Goal: Task Accomplishment & Management: Use online tool/utility

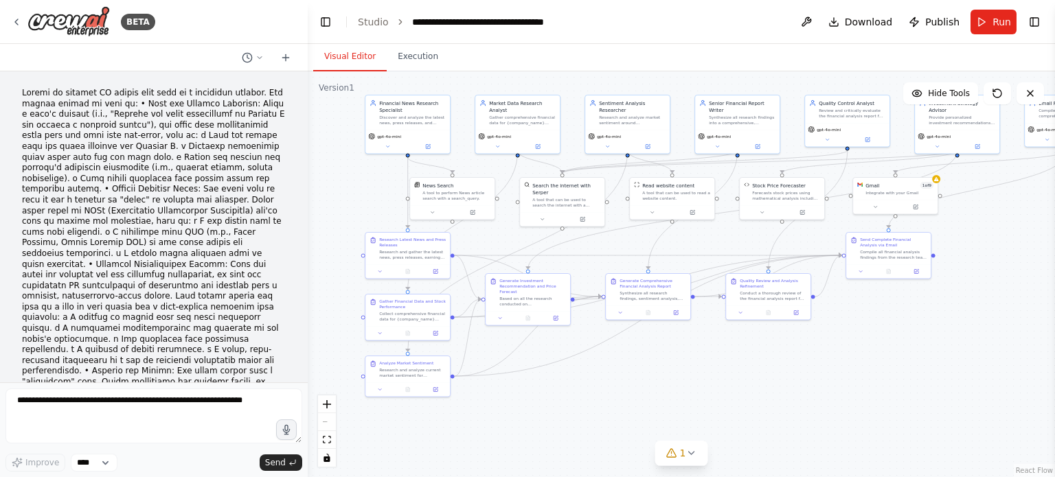
scroll to position [8625, 0]
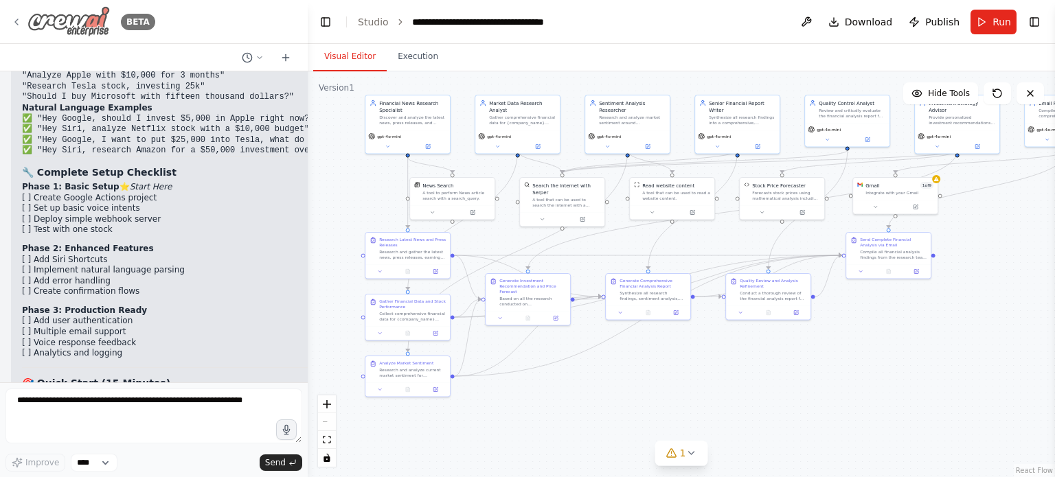
click at [19, 18] on icon at bounding box center [16, 21] width 11 height 11
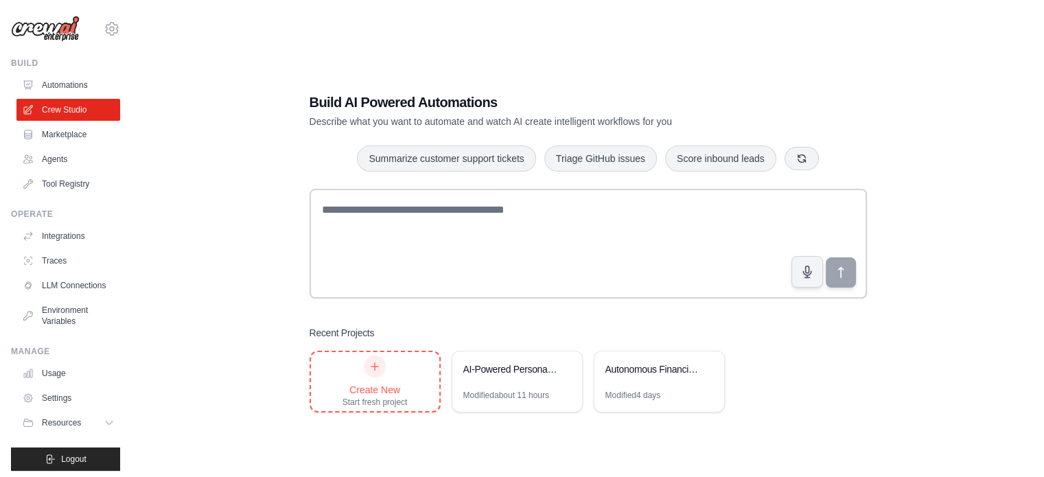
click at [354, 376] on div "Create New Start fresh project" at bounding box center [375, 382] width 65 height 52
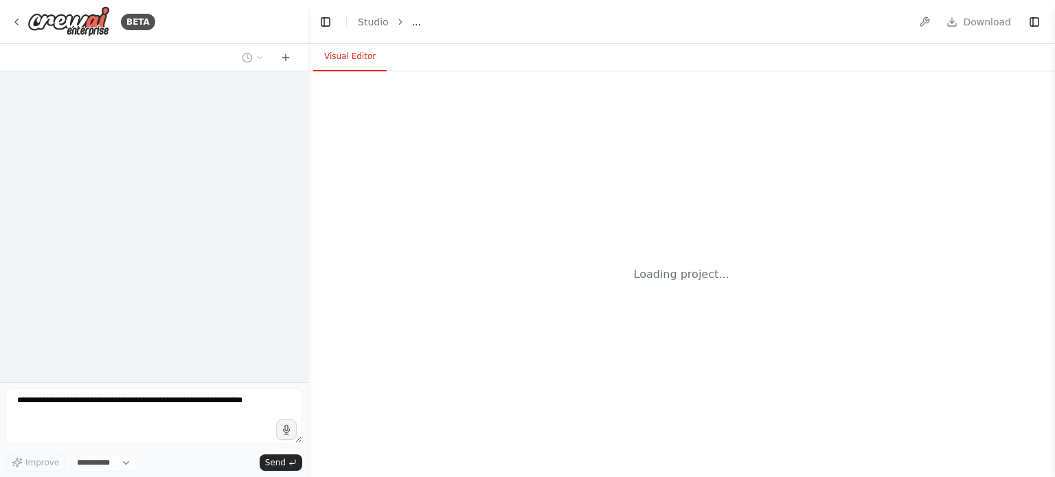
select select "****"
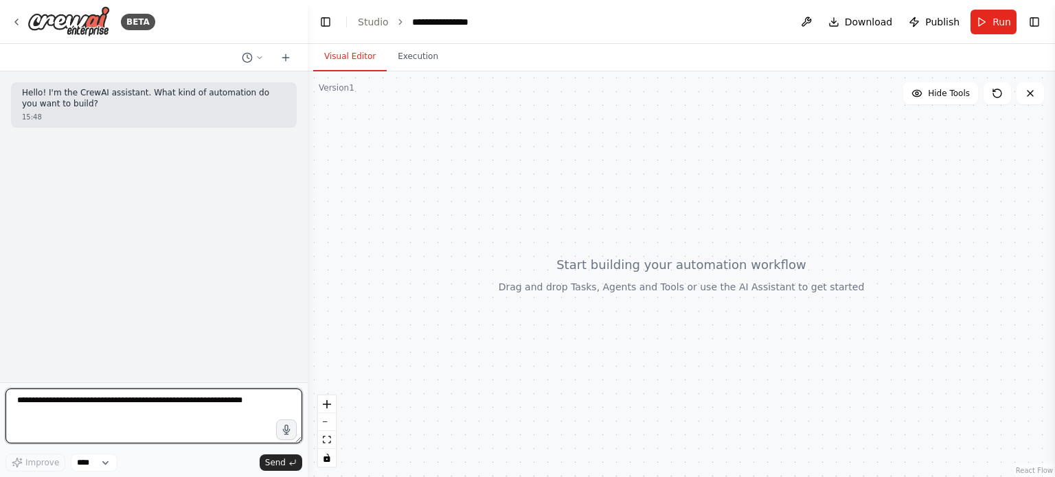
click at [93, 404] on textarea at bounding box center [153, 416] width 297 height 55
paste textarea "**********"
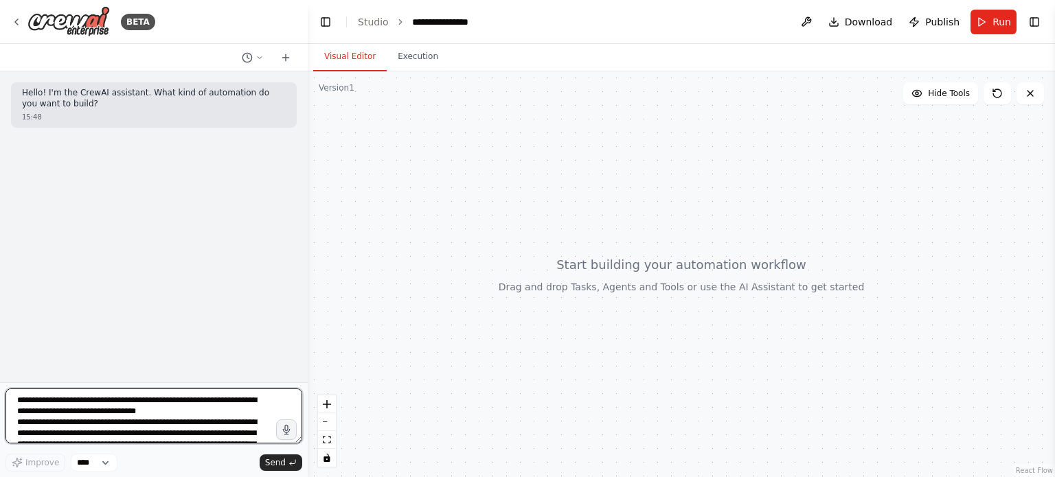
scroll to position [435, 0]
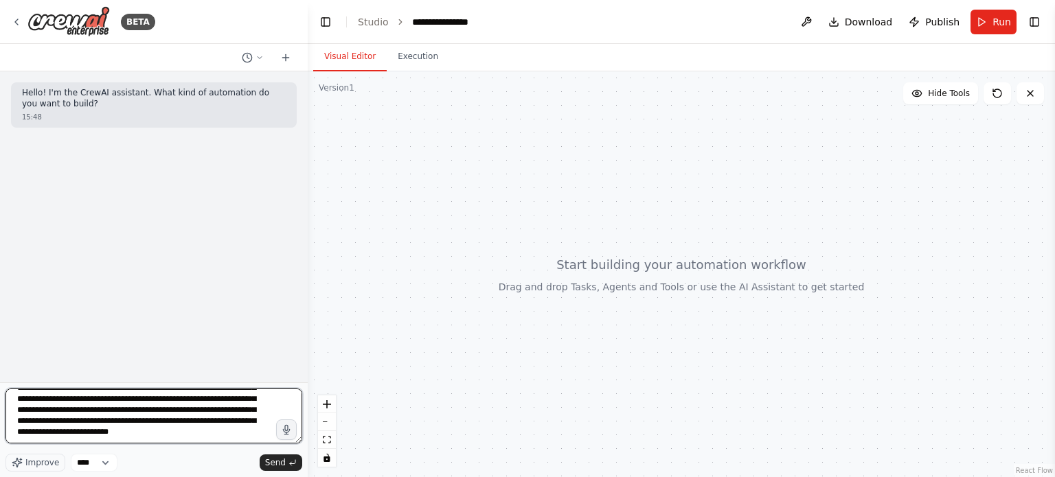
type textarea "**********"
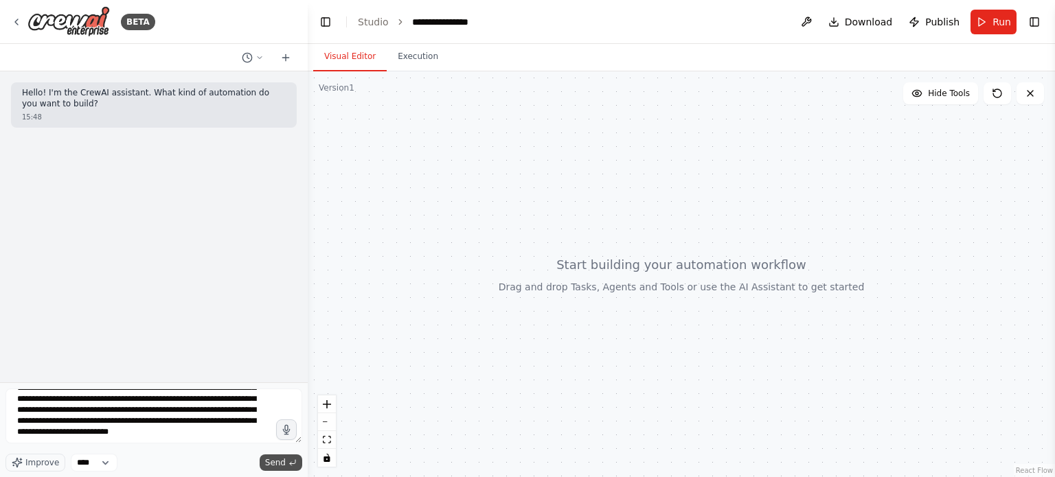
click at [284, 464] on span "Send" at bounding box center [275, 462] width 21 height 11
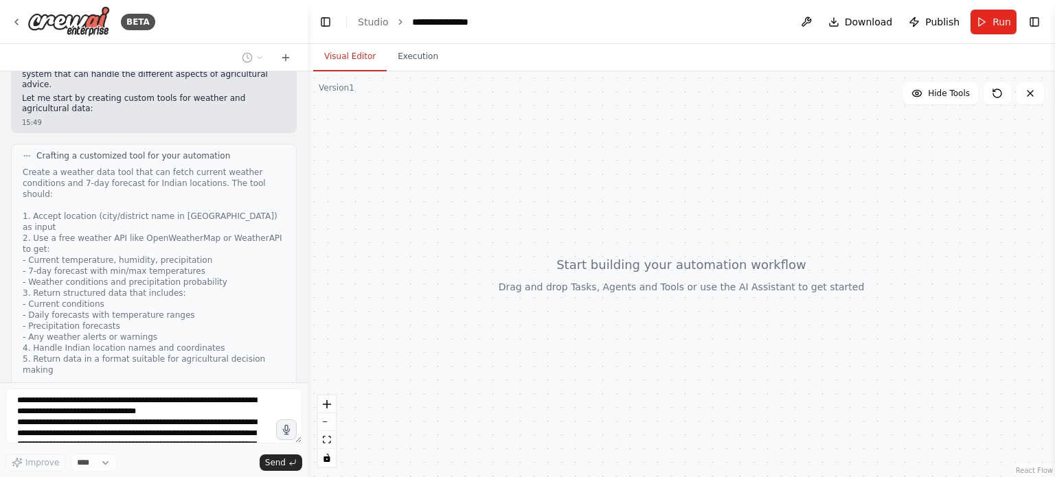
scroll to position [1077, 0]
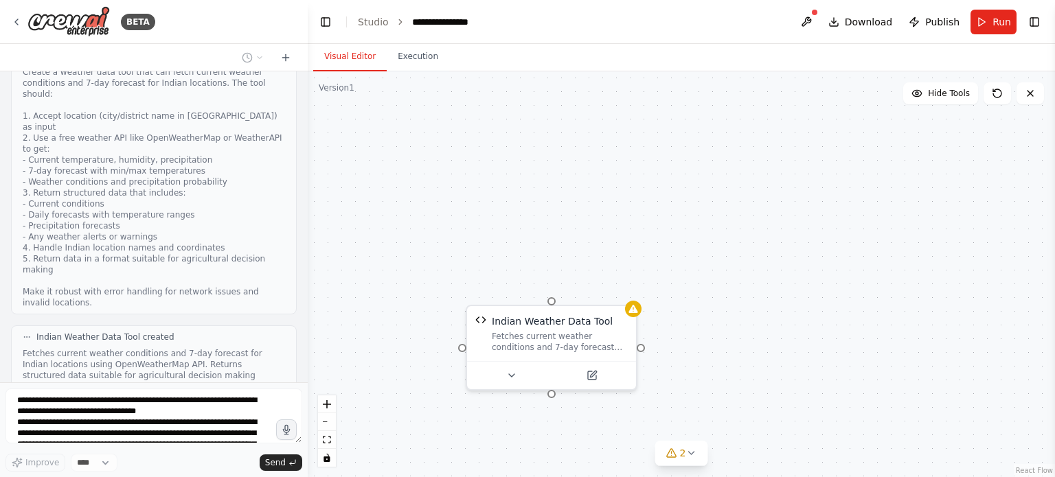
click at [253, 409] on button "View code" at bounding box center [264, 414] width 42 height 11
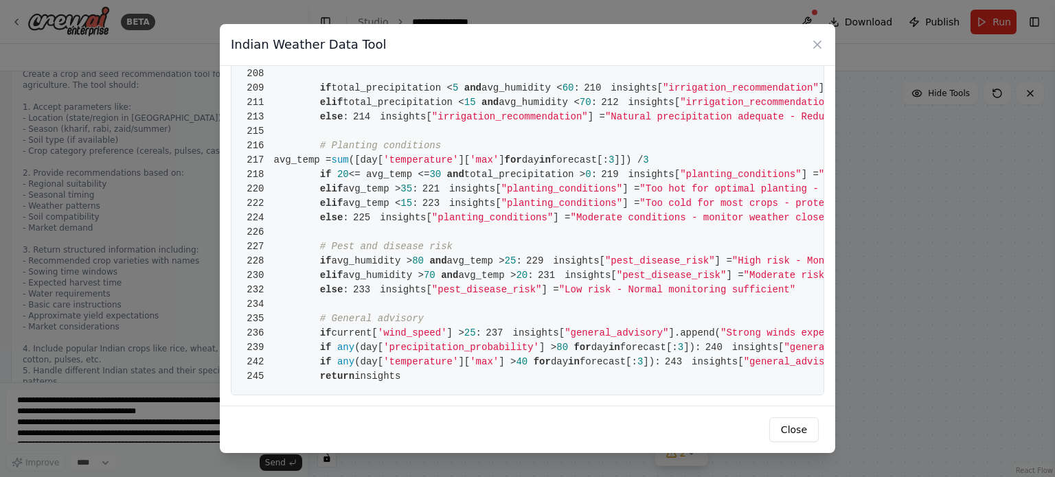
scroll to position [3247, 0]
click at [797, 428] on button "Close" at bounding box center [793, 430] width 49 height 25
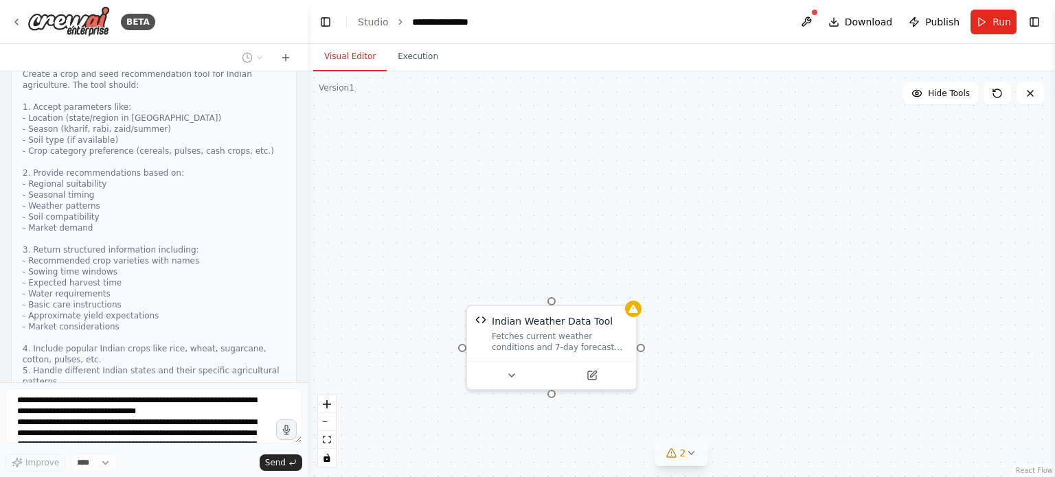
click at [684, 453] on span "2" at bounding box center [683, 453] width 6 height 14
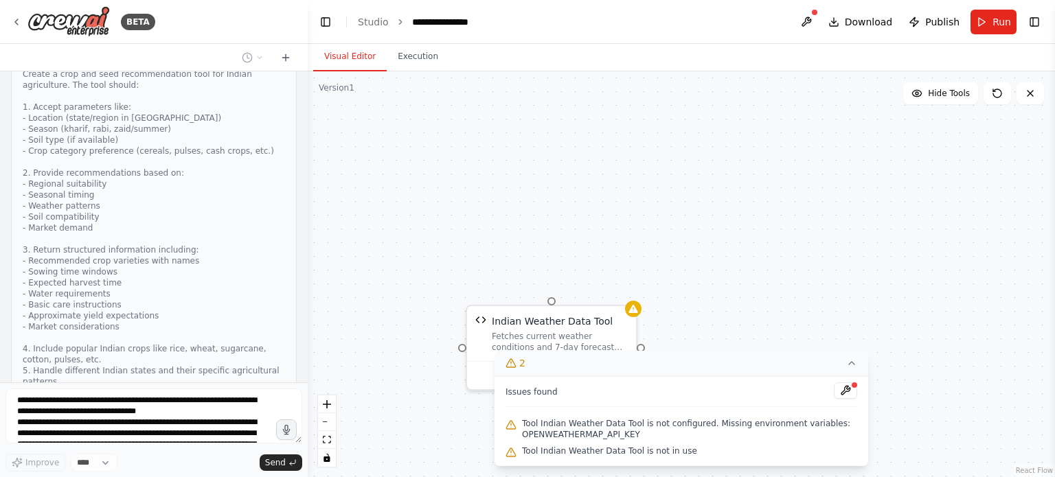
click at [819, 365] on button "2" at bounding box center [681, 363] width 374 height 25
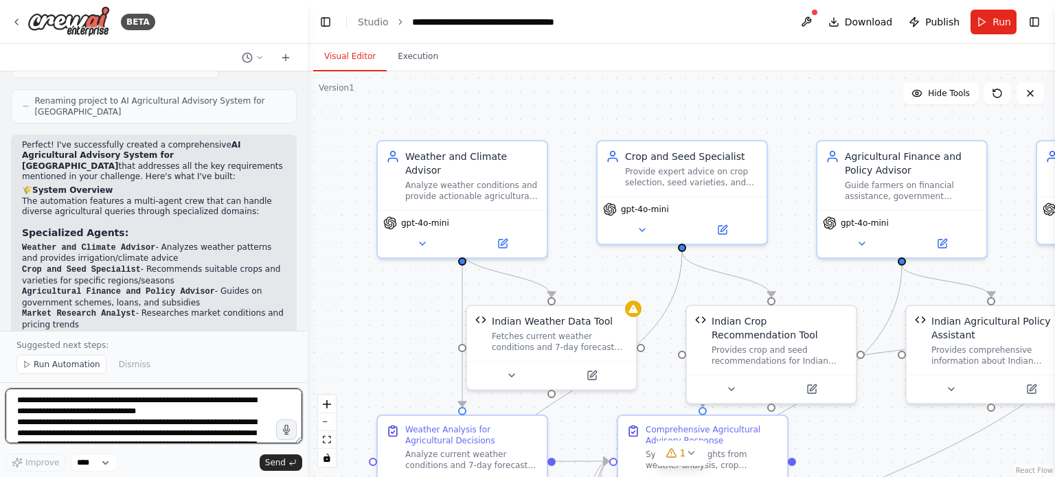
scroll to position [3648, 0]
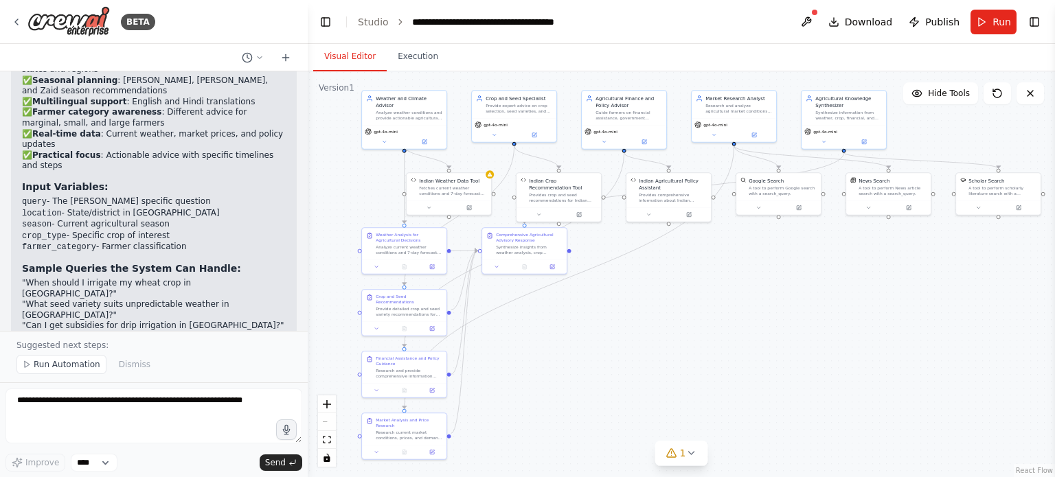
drag, startPoint x: 716, startPoint y: 403, endPoint x: 700, endPoint y: 282, distance: 122.0
click at [700, 282] on div ".deletable-edge-delete-btn { width: 20px; height: 20px; border: 0px solid #ffff…" at bounding box center [681, 274] width 747 height 406
click at [683, 450] on span "1" at bounding box center [683, 453] width 6 height 14
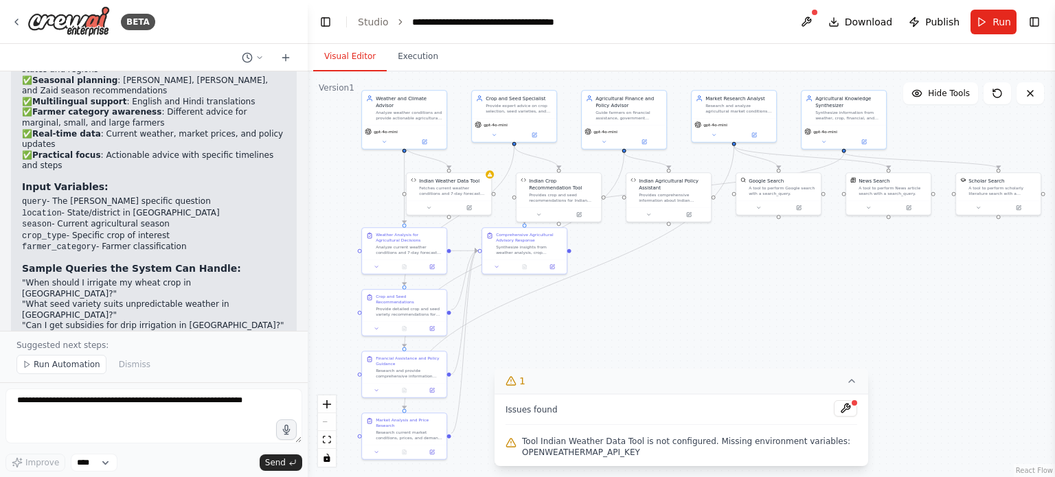
click at [822, 383] on button "1" at bounding box center [681, 381] width 374 height 25
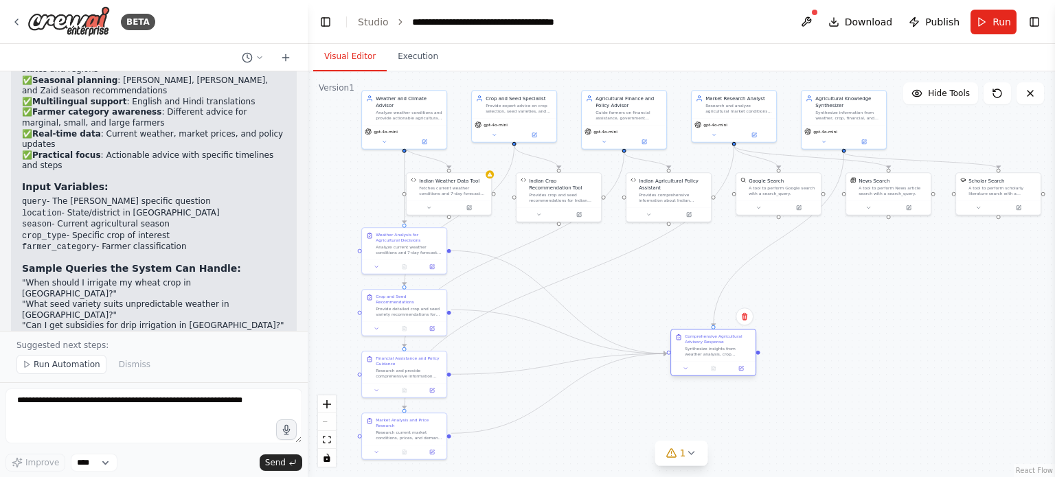
drag, startPoint x: 523, startPoint y: 247, endPoint x: 712, endPoint y: 352, distance: 216.1
click at [712, 352] on div "Synthesize insights from weather analysis, crop recommendations, financial guid…" at bounding box center [718, 351] width 67 height 11
drag, startPoint x: 460, startPoint y: 195, endPoint x: 358, endPoint y: 197, distance: 102.3
click at [358, 197] on div "Indian Weather Data Tool Fetches current weather conditions and 7-day forecast …" at bounding box center [349, 185] width 84 height 27
drag, startPoint x: 565, startPoint y: 196, endPoint x: 493, endPoint y: 190, distance: 72.4
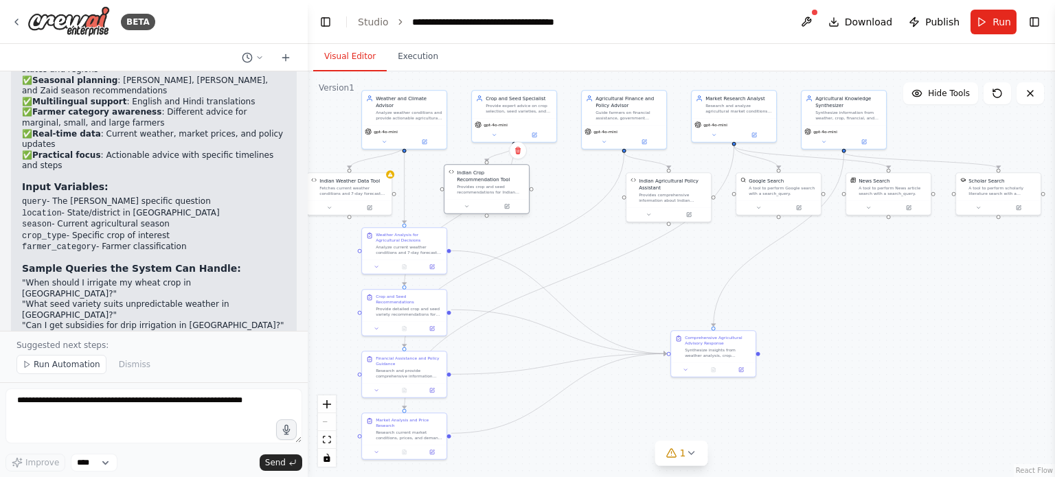
click at [493, 190] on div "Provides crop and seed recommendations for Indian agriculture based on location…" at bounding box center [491, 189] width 68 height 11
drag, startPoint x: 843, startPoint y: 286, endPoint x: 880, endPoint y: 303, distance: 40.9
click at [880, 303] on div ".deletable-edge-delete-btn { width: 20px; height: 20px; border: 0px solid #ffff…" at bounding box center [681, 274] width 747 height 406
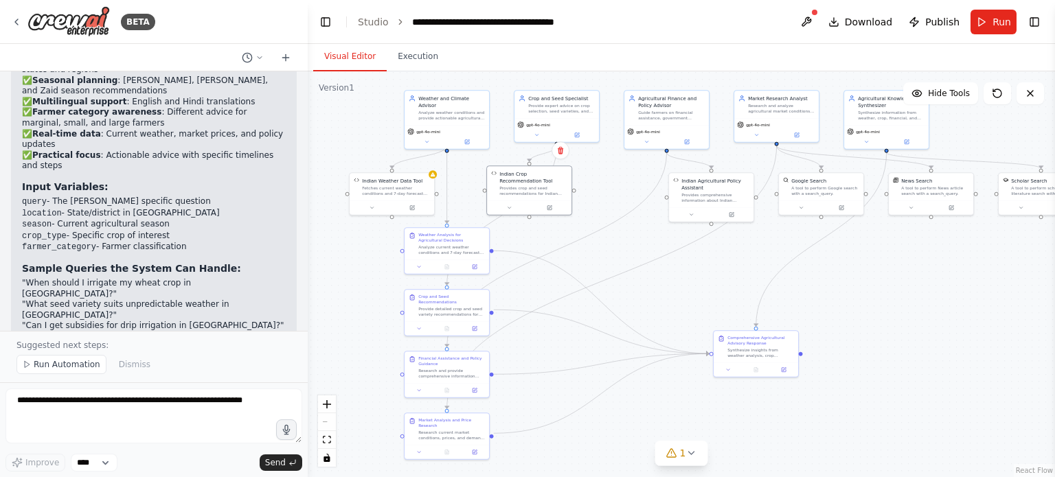
drag, startPoint x: 652, startPoint y: 277, endPoint x: 694, endPoint y: 276, distance: 41.9
click at [694, 276] on div ".deletable-edge-delete-btn { width: 20px; height: 20px; border: 0px solid #ffff…" at bounding box center [681, 274] width 747 height 406
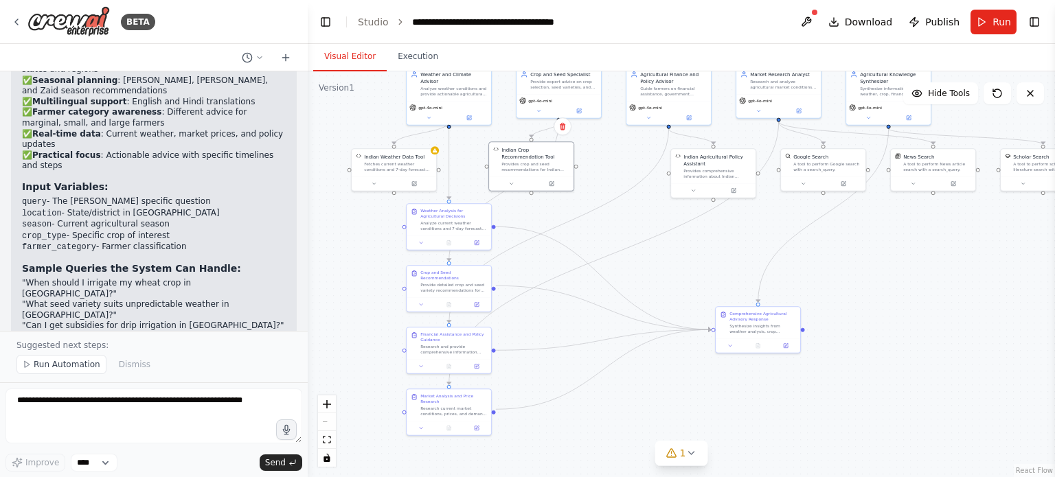
drag, startPoint x: 951, startPoint y: 312, endPoint x: 953, endPoint y: 288, distance: 24.1
click at [953, 288] on div ".deletable-edge-delete-btn { width: 20px; height: 20px; border: 0px solid #ffff…" at bounding box center [681, 274] width 747 height 406
drag, startPoint x: 458, startPoint y: 284, endPoint x: 567, endPoint y: 227, distance: 123.2
click at [567, 227] on div "Provide detailed crop and seed variety recommendations for {location} based on …" at bounding box center [563, 231] width 67 height 11
drag, startPoint x: 469, startPoint y: 345, endPoint x: 690, endPoint y: 231, distance: 248.8
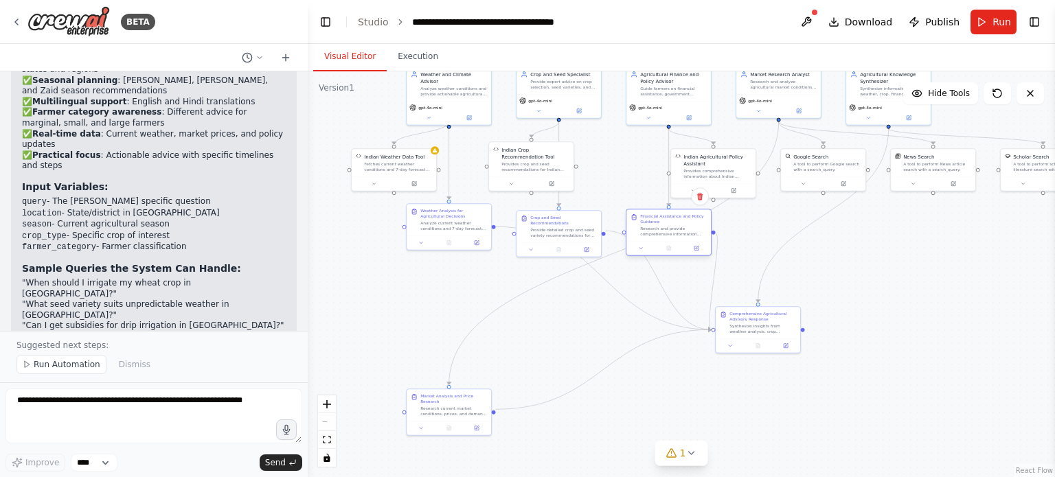
click at [690, 231] on div "Research and provide comprehensive information about government schemes, loans,…" at bounding box center [673, 231] width 67 height 11
drag, startPoint x: 769, startPoint y: 328, endPoint x: 790, endPoint y: 415, distance: 88.9
click at [790, 415] on div "Synthesize insights from weather analysis, crop recommendations, financial guid…" at bounding box center [783, 416] width 67 height 11
drag, startPoint x: 450, startPoint y: 403, endPoint x: 781, endPoint y: 227, distance: 375.1
click at [781, 227] on div "Research current market conditions, prices, and demand trends for {crop_type} i…" at bounding box center [783, 231] width 67 height 11
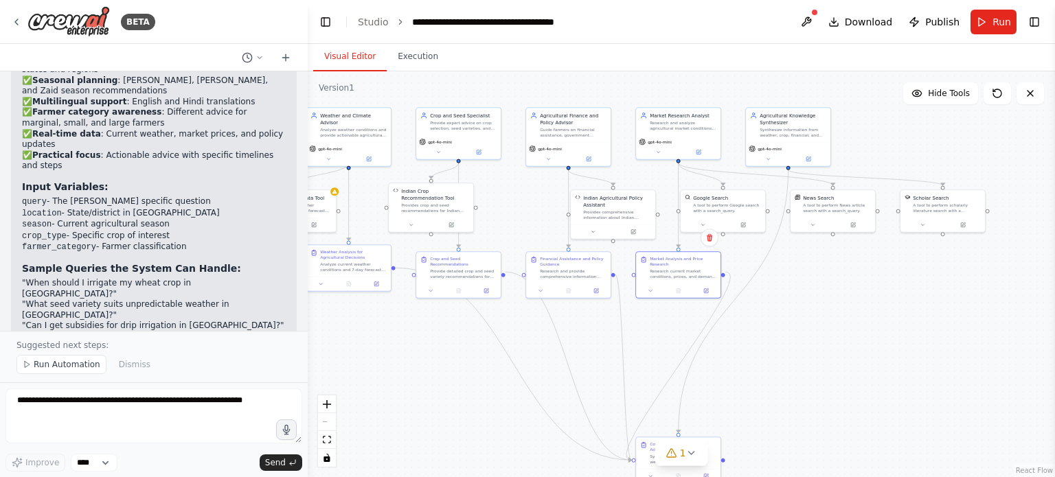
drag, startPoint x: 867, startPoint y: 326, endPoint x: 766, endPoint y: 367, distance: 108.4
click at [766, 367] on div ".deletable-edge-delete-btn { width: 20px; height: 20px; border: 0px solid #ffff…" at bounding box center [681, 274] width 747 height 406
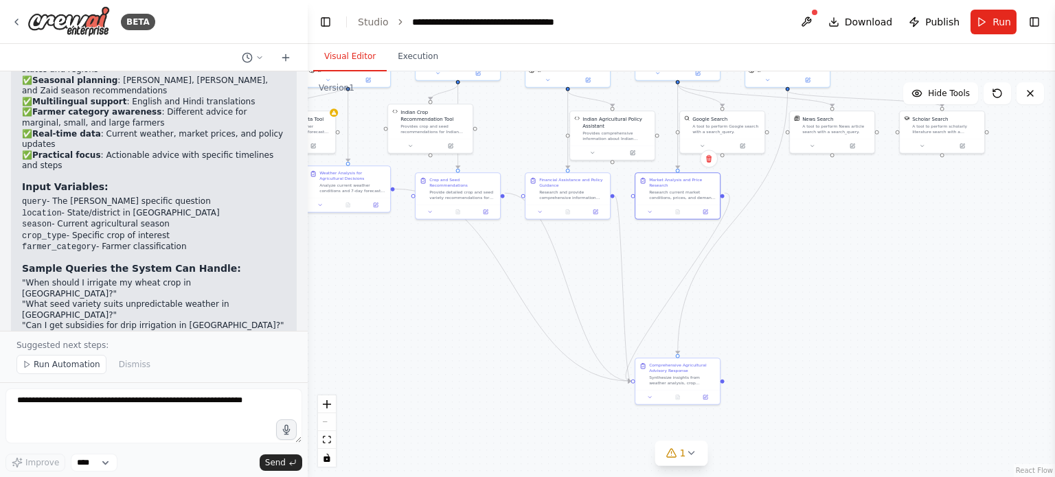
drag, startPoint x: 786, startPoint y: 395, endPoint x: 786, endPoint y: 316, distance: 79.0
click at [786, 316] on div ".deletable-edge-delete-btn { width: 20px; height: 20px; border: 0px solid #ffff…" at bounding box center [681, 274] width 747 height 406
drag, startPoint x: 667, startPoint y: 382, endPoint x: 852, endPoint y: 310, distance: 197.9
click at [852, 310] on div "Comprehensive Agricultural Advisory Response Synthesize insights from weather a…" at bounding box center [863, 298] width 84 height 32
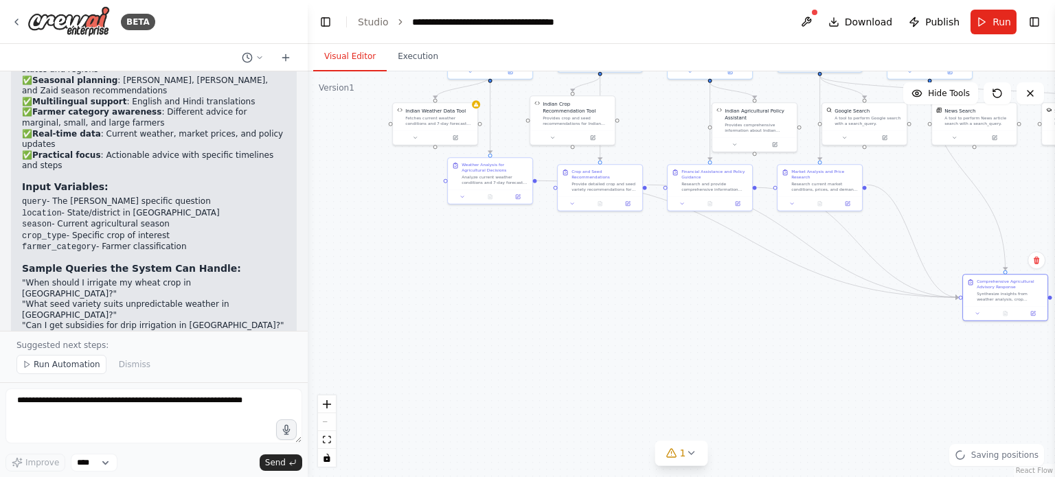
drag, startPoint x: 435, startPoint y: 354, endPoint x: 577, endPoint y: 345, distance: 142.4
click at [577, 345] on div ".deletable-edge-delete-btn { width: 20px; height: 20px; border: 0px solid #ffff…" at bounding box center [681, 274] width 747 height 406
drag, startPoint x: 487, startPoint y: 184, endPoint x: 485, endPoint y: 360, distance: 175.8
click at [485, 360] on div "Weather Analysis for Agricultural Decisions Analyze current weather conditions …" at bounding box center [490, 351] width 86 height 47
drag, startPoint x: 606, startPoint y: 189, endPoint x: 607, endPoint y: 297, distance: 107.8
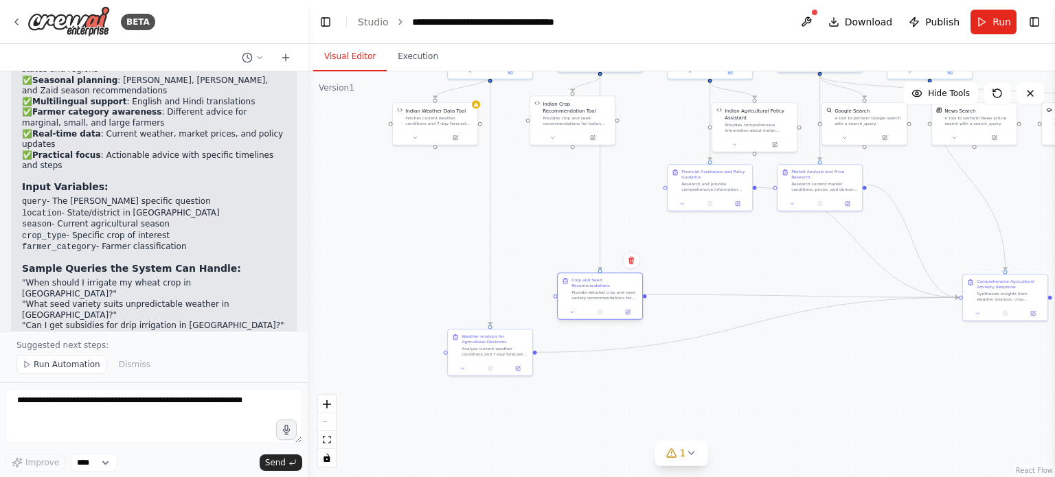
click at [607, 297] on div "Crop and Seed Recommendations Provide detailed crop and seed variety recommenda…" at bounding box center [600, 289] width 84 height 32
drag, startPoint x: 709, startPoint y: 183, endPoint x: 709, endPoint y: 253, distance: 69.4
click at [709, 253] on div "Research and provide comprehensive information about government schemes, loans,…" at bounding box center [714, 254] width 67 height 11
drag, startPoint x: 826, startPoint y: 178, endPoint x: 824, endPoint y: 207, distance: 28.9
click at [824, 207] on div "Research current market conditions, prices, and demand trends for {crop_type} i…" at bounding box center [824, 212] width 67 height 11
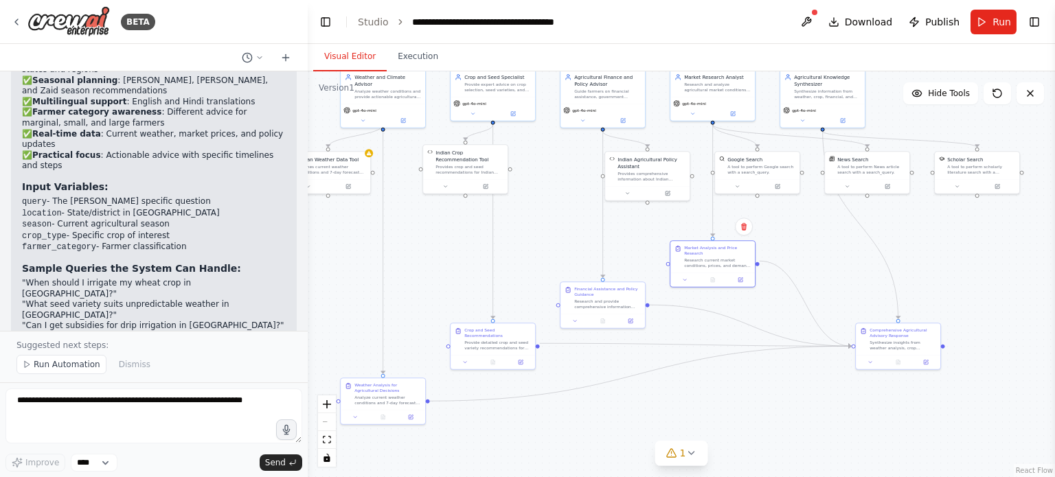
drag, startPoint x: 848, startPoint y: 382, endPoint x: 741, endPoint y: 431, distance: 117.7
click at [741, 431] on div ".deletable-edge-delete-btn { width: 20px; height: 20px; border: 0px solid #ffff…" at bounding box center [681, 274] width 747 height 406
drag, startPoint x: 465, startPoint y: 161, endPoint x: 440, endPoint y: 170, distance: 26.3
click at [440, 170] on div "Indian Crop Recommendation Tool Provides crop and seed recommendations for Indi…" at bounding box center [442, 168] width 68 height 26
drag, startPoint x: 659, startPoint y: 178, endPoint x: 562, endPoint y: 176, distance: 96.8
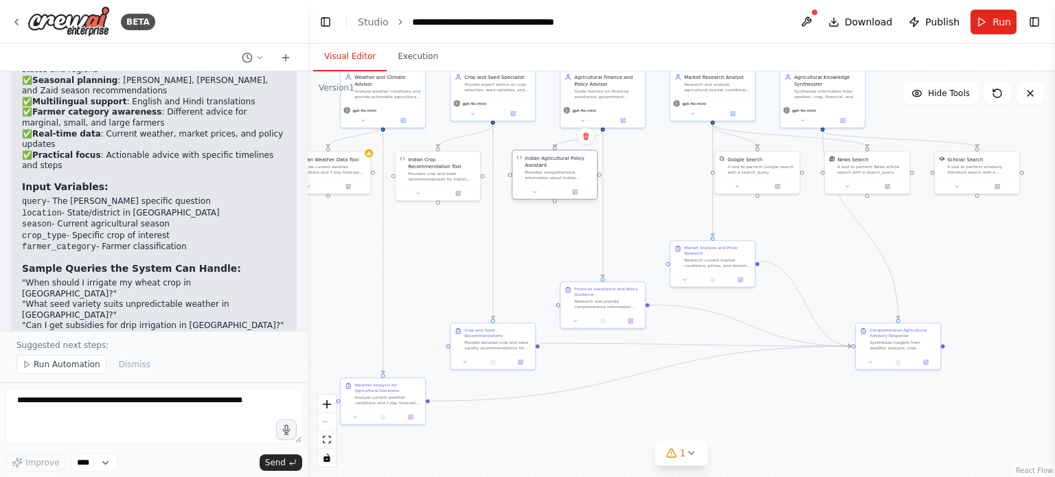
click at [562, 176] on div "Provides comprehensive information about Indian government agricultural schemes…" at bounding box center [559, 175] width 68 height 11
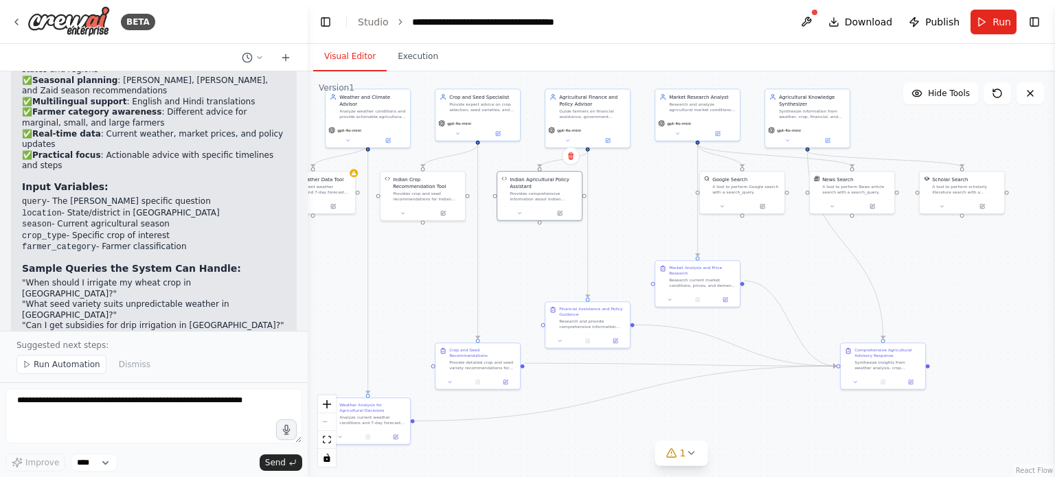
drag, startPoint x: 666, startPoint y: 217, endPoint x: 651, endPoint y: 237, distance: 25.0
click at [651, 237] on div ".deletable-edge-delete-btn { width: 20px; height: 20px; border: 0px solid #ffff…" at bounding box center [681, 274] width 747 height 406
drag, startPoint x: 753, startPoint y: 190, endPoint x: 661, endPoint y: 195, distance: 92.2
click at [661, 195] on div "A tool to perform Google search with a search_query." at bounding box center [653, 195] width 68 height 11
drag, startPoint x: 849, startPoint y: 196, endPoint x: 749, endPoint y: 203, distance: 100.4
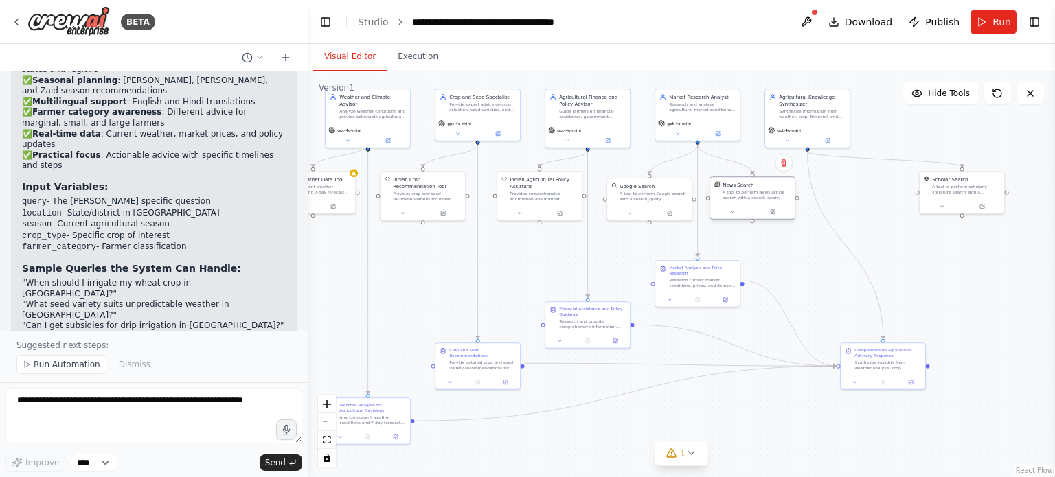
click at [749, 203] on div "News Search A tool to perform News article search with a search_query." at bounding box center [752, 190] width 84 height 27
drag, startPoint x: 959, startPoint y: 192, endPoint x: 880, endPoint y: 198, distance: 78.5
click at [880, 198] on div "A tool to perform scholarly literature search with a search_query." at bounding box center [887, 195] width 68 height 11
click at [964, 261] on div ".deletable-edge-delete-btn { width: 20px; height: 20px; border: 0px solid #ffff…" at bounding box center [681, 274] width 747 height 406
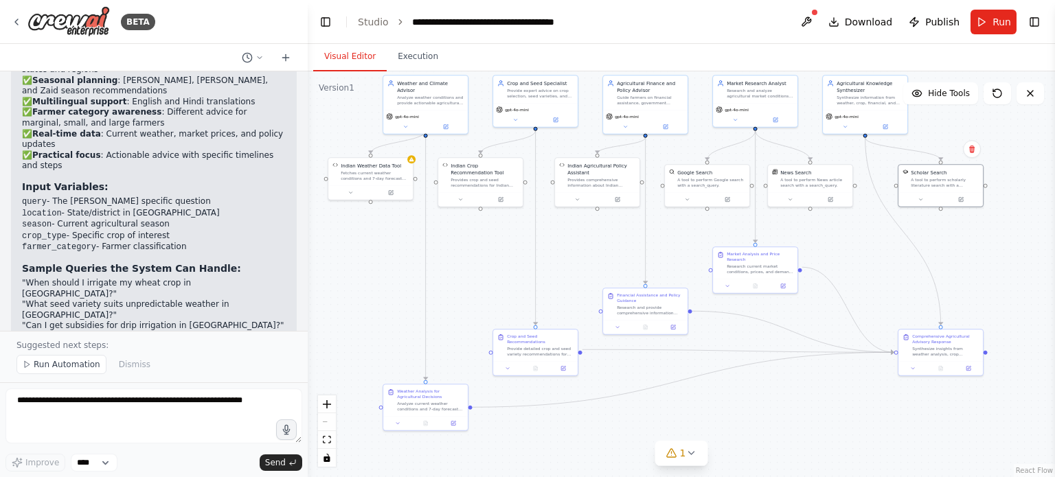
drag, startPoint x: 810, startPoint y: 298, endPoint x: 867, endPoint y: 284, distance: 58.6
click at [867, 284] on div ".deletable-edge-delete-btn { width: 20px; height: 20px; border: 0px solid #ffff…" at bounding box center [681, 274] width 747 height 406
click at [327, 439] on icon "fit view" at bounding box center [327, 440] width 8 height 8
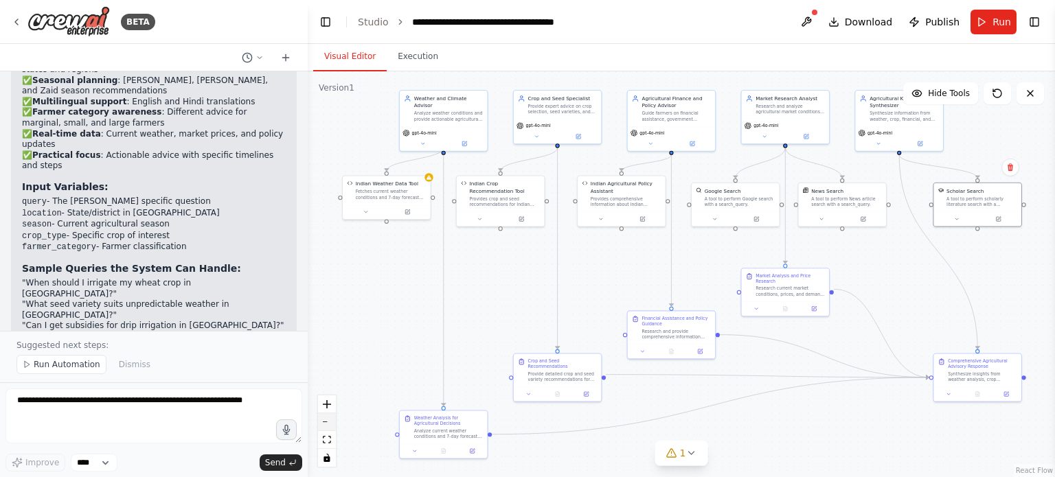
click at [327, 423] on button "zoom out" at bounding box center [327, 422] width 18 height 18
click at [327, 423] on div "React Flow controls" at bounding box center [327, 431] width 18 height 71
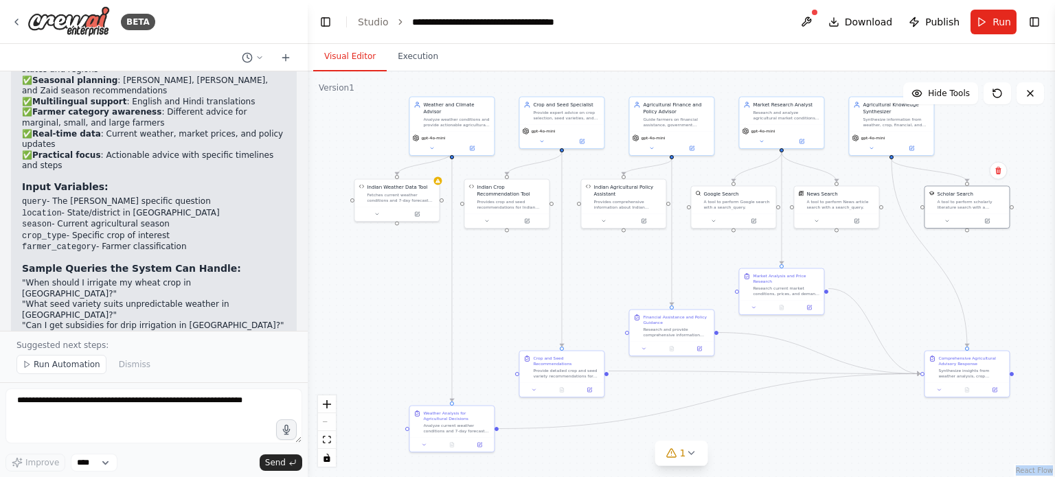
click at [327, 423] on div "React Flow controls" at bounding box center [327, 431] width 18 height 71
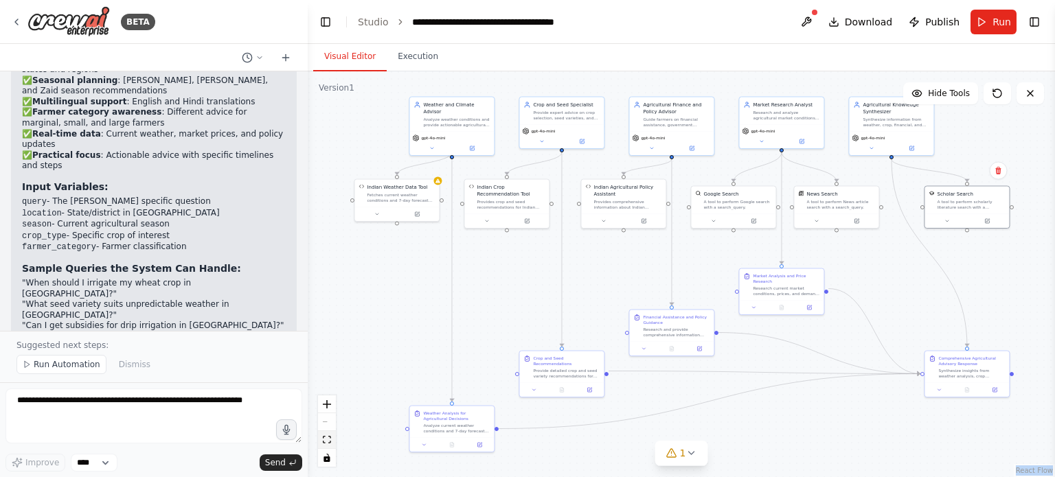
click at [333, 442] on button "fit view" at bounding box center [327, 440] width 18 height 18
click at [393, 332] on div ".deletable-edge-delete-btn { width: 20px; height: 20px; border: 0px solid #ffff…" at bounding box center [681, 274] width 747 height 406
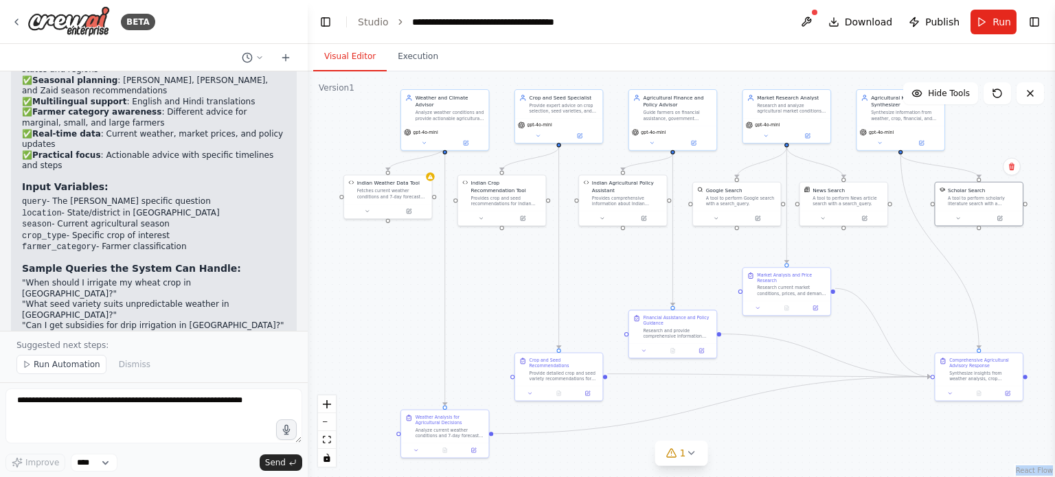
click at [980, 432] on div ".deletable-edge-delete-btn { width: 20px; height: 20px; border: 0px solid #ffff…" at bounding box center [681, 274] width 747 height 406
click at [856, 17] on span "Download" at bounding box center [869, 22] width 48 height 14
click at [717, 30] on header "**********" at bounding box center [681, 22] width 747 height 44
click at [961, 58] on div "Visual Editor Execution" at bounding box center [681, 57] width 747 height 27
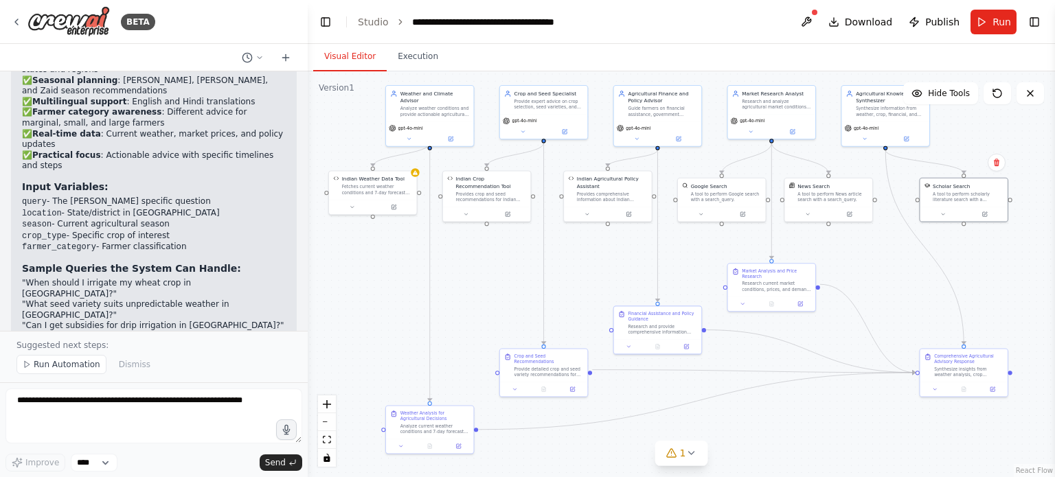
drag, startPoint x: 827, startPoint y: 432, endPoint x: 810, endPoint y: 428, distance: 17.0
click at [810, 428] on div ".deletable-edge-delete-btn { width: 20px; height: 20px; border: 0px solid #ffff…" at bounding box center [681, 274] width 747 height 406
click at [19, 21] on icon at bounding box center [16, 21] width 11 height 11
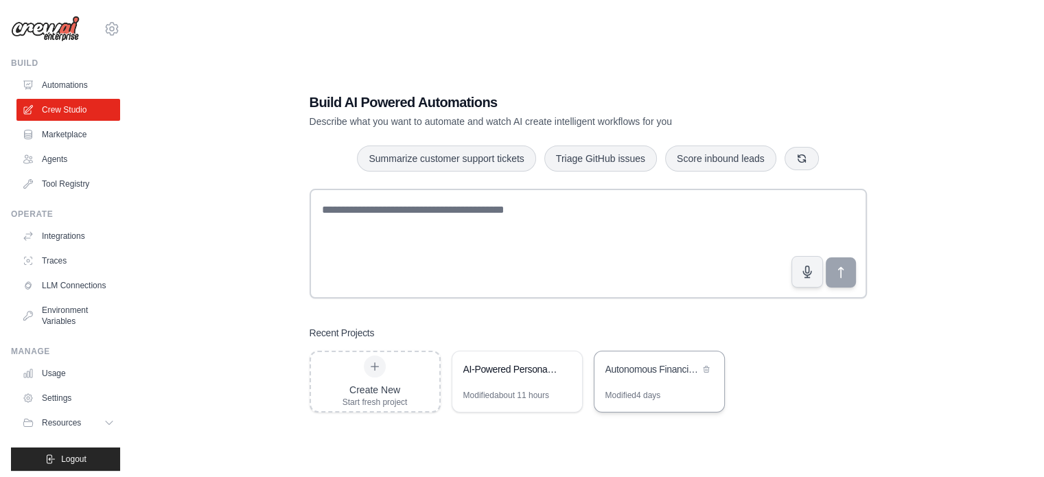
click at [644, 382] on div "Autonomous Financial Analyst AI System" at bounding box center [660, 371] width 130 height 38
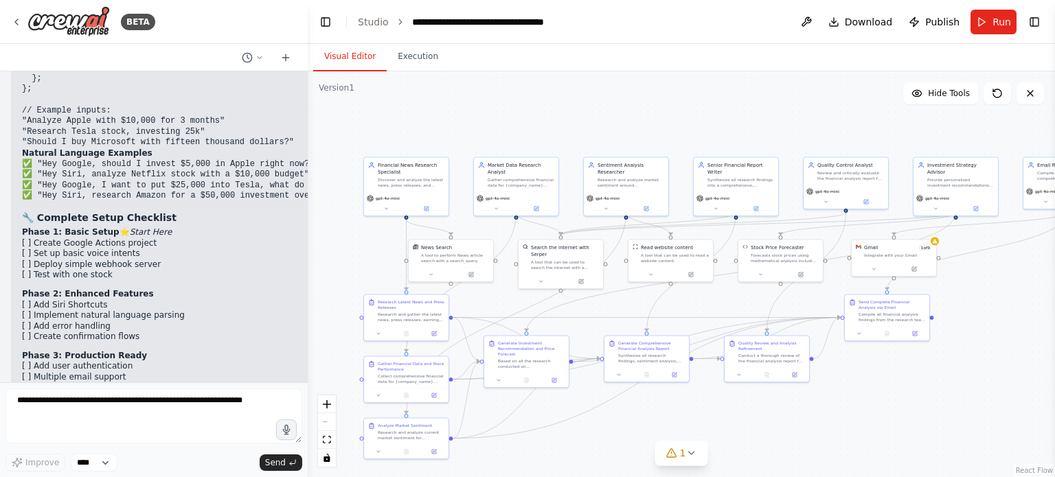
scroll to position [8625, 0]
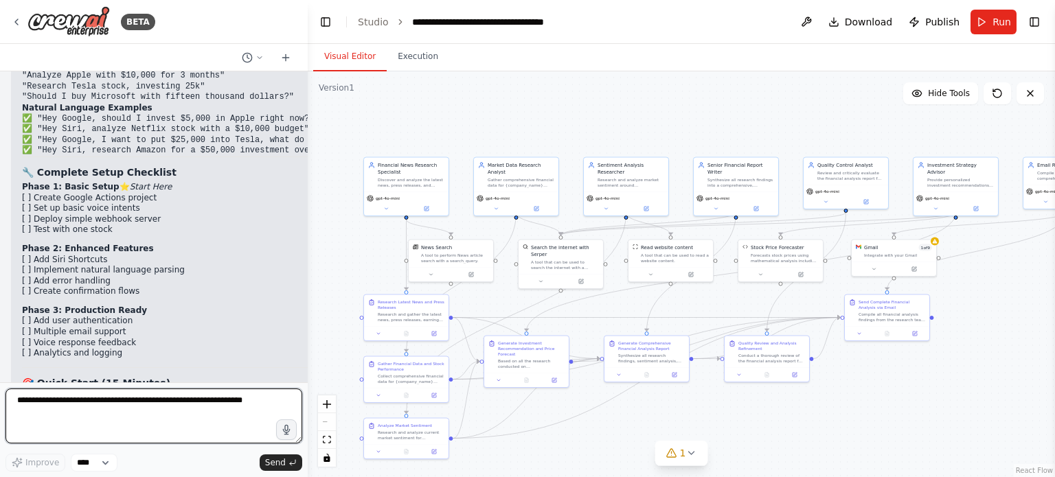
click at [200, 413] on textarea at bounding box center [153, 416] width 297 height 55
type textarea "**********"
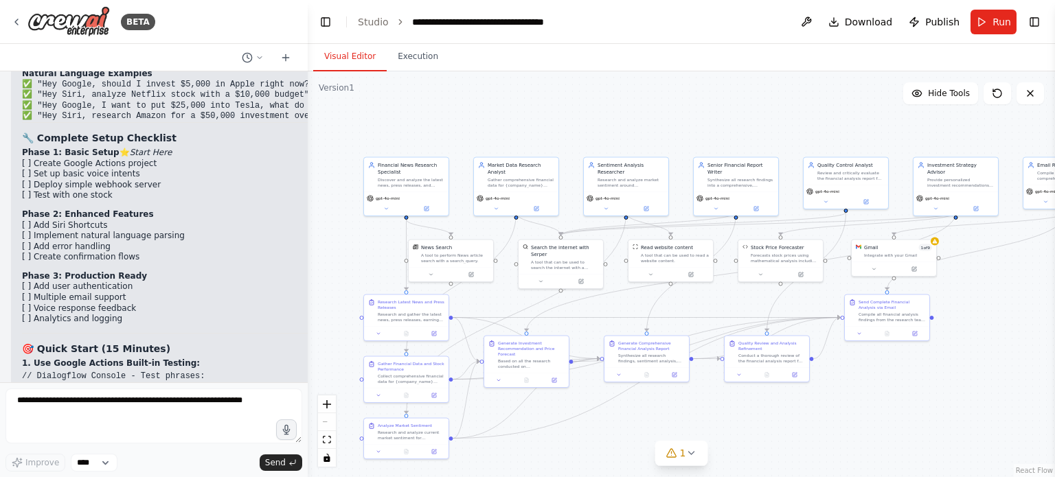
scroll to position [8716, 0]
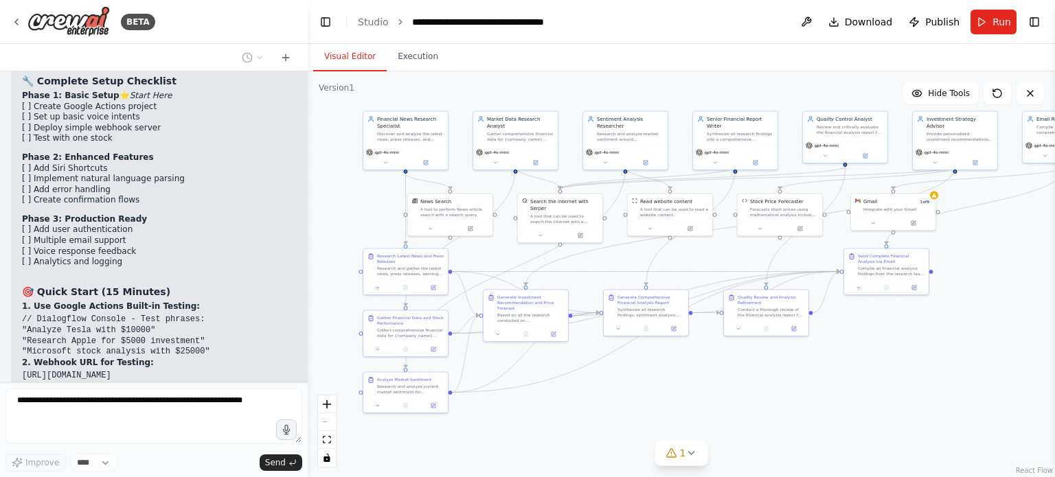
drag, startPoint x: 402, startPoint y: 130, endPoint x: 401, endPoint y: 84, distance: 46.0
click at [401, 84] on div ".deletable-edge-delete-btn { width: 20px; height: 20px; border: 0px solid #ffff…" at bounding box center [681, 274] width 747 height 406
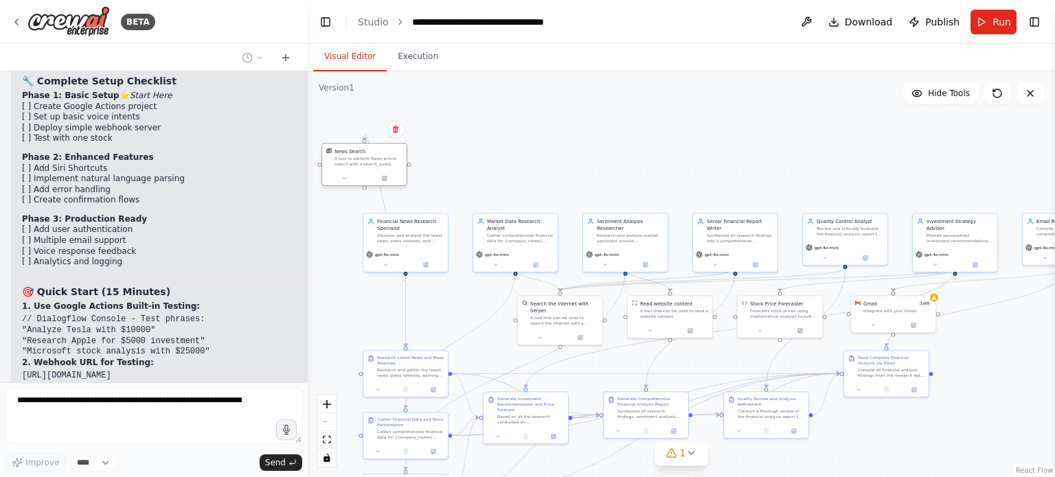
drag, startPoint x: 448, startPoint y: 214, endPoint x: 365, endPoint y: 162, distance: 98.1
click at [365, 162] on div "A tool to perform News article search with a search_query." at bounding box center [368, 161] width 68 height 11
drag, startPoint x: 571, startPoint y: 317, endPoint x: 584, endPoint y: 174, distance: 144.1
click at [584, 174] on div "Search the internet with Serper A tool that can be used to search the internet …" at bounding box center [577, 167] width 84 height 34
drag, startPoint x: 669, startPoint y: 312, endPoint x: 696, endPoint y: 167, distance: 148.0
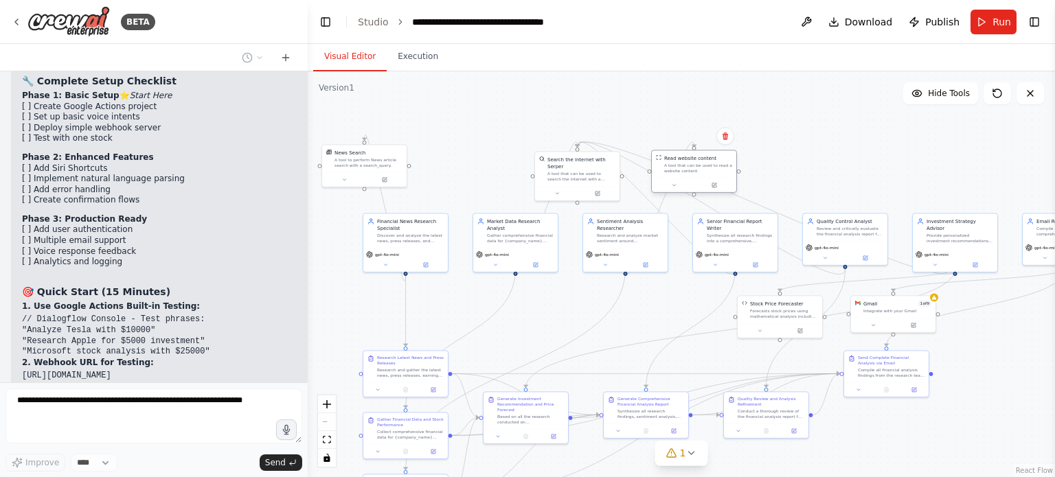
click at [696, 167] on div "A tool that can be used to read a website content." at bounding box center [698, 168] width 68 height 11
drag, startPoint x: 792, startPoint y: 315, endPoint x: 818, endPoint y: 176, distance: 141.0
click at [818, 176] on div "Forecasts stock prices using mathematical analysis including moving averages, t…" at bounding box center [808, 175] width 68 height 11
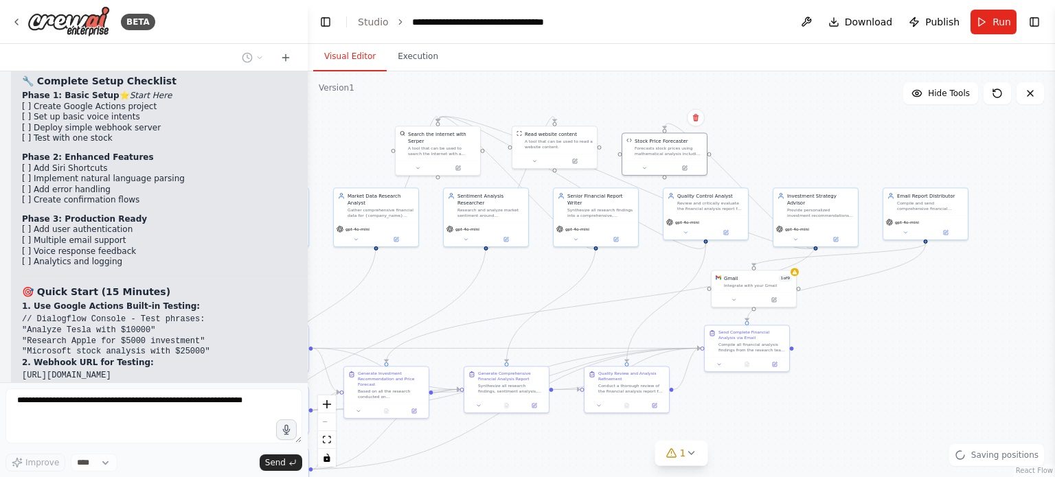
drag, startPoint x: 1000, startPoint y: 365, endPoint x: 859, endPoint y: 340, distance: 143.0
click at [859, 340] on div ".deletable-edge-delete-btn { width: 20px; height: 20px; border: 0px solid #ffff…" at bounding box center [681, 274] width 747 height 406
drag, startPoint x: 749, startPoint y: 286, endPoint x: 862, endPoint y: 150, distance: 176.6
click at [862, 150] on div "Gmail 1 of 9 Integrate with your Gmail" at bounding box center [862, 143] width 84 height 22
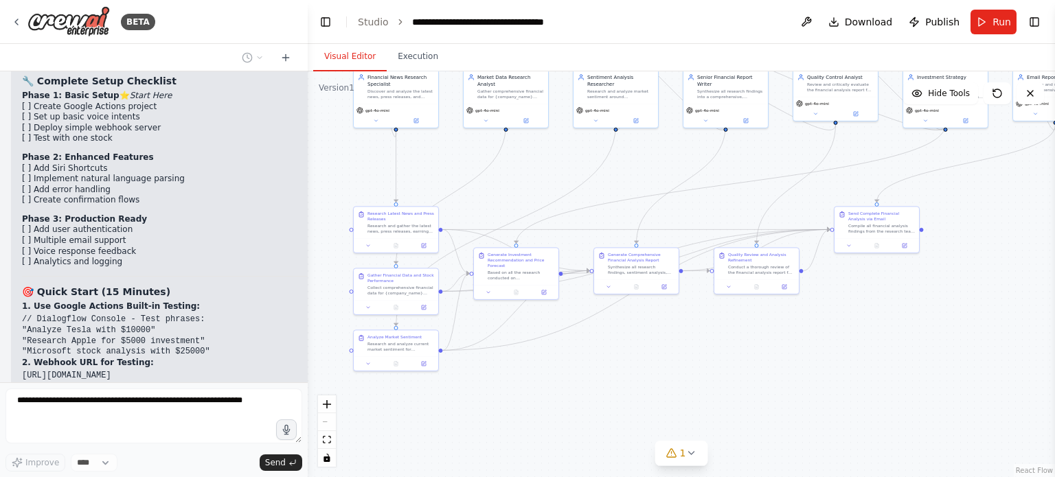
drag, startPoint x: 826, startPoint y: 334, endPoint x: 957, endPoint y: 216, distance: 177.0
click at [957, 216] on div ".deletable-edge-delete-btn { width: 20px; height: 20px; border: 0px solid #ffff…" at bounding box center [681, 274] width 747 height 406
drag, startPoint x: 875, startPoint y: 231, endPoint x: 978, endPoint y: 395, distance: 193.2
click at [978, 395] on div "Compile all financial analysis findings from the research team and send a compr…" at bounding box center [984, 392] width 67 height 11
drag, startPoint x: 398, startPoint y: 292, endPoint x: 510, endPoint y: 202, distance: 143.6
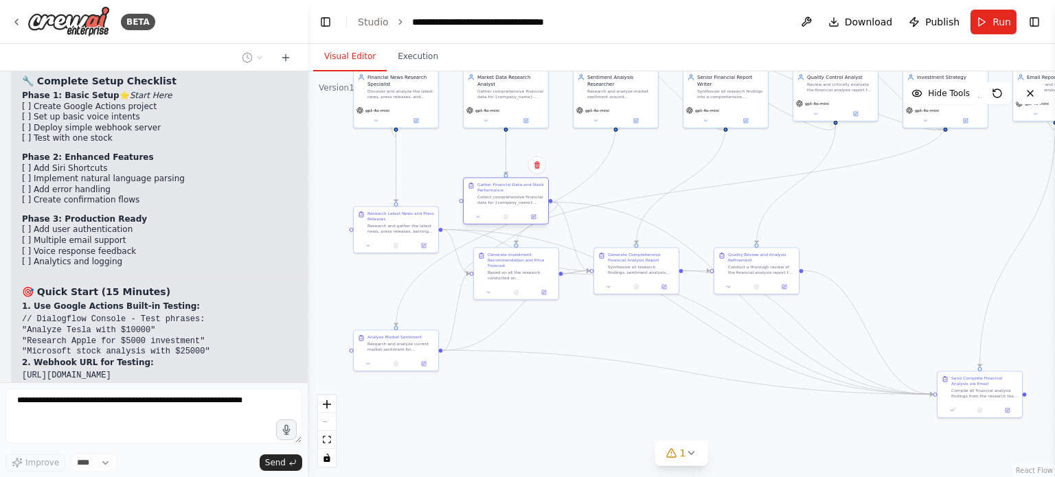
click at [510, 202] on div "Collect comprehensive financial data for {company_name} including current stock…" at bounding box center [510, 199] width 67 height 11
drag, startPoint x: 412, startPoint y: 351, endPoint x: 632, endPoint y: 175, distance: 281.4
click at [632, 175] on div "Analyze Market Sentiment Research and analyze current market sentiment for {com…" at bounding box center [615, 163] width 84 height 26
drag, startPoint x: 524, startPoint y: 274, endPoint x: 538, endPoint y: 385, distance: 111.5
click at [518, 396] on div "Based on all the research conducted on {company_name}, generate detailed price …" at bounding box center [517, 390] width 67 height 11
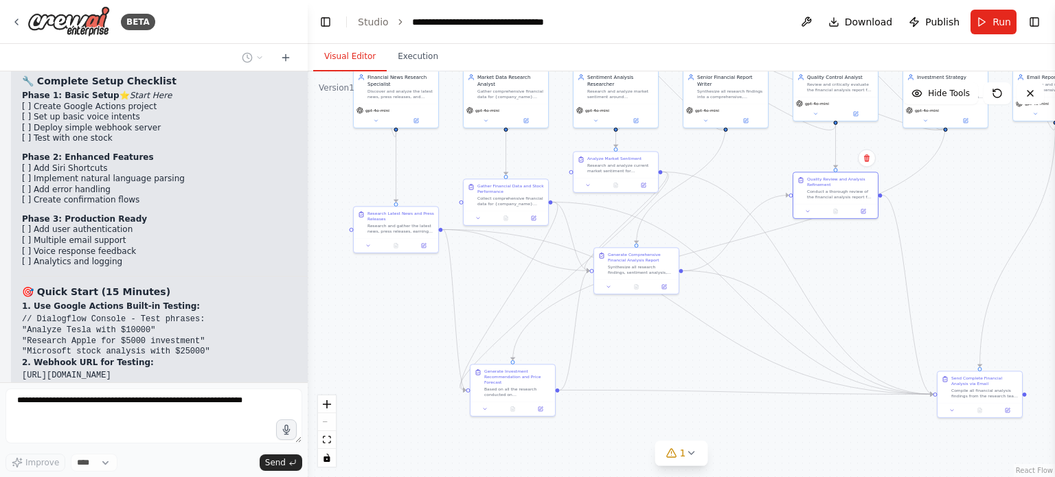
drag, startPoint x: 755, startPoint y: 274, endPoint x: 753, endPoint y: 243, distance: 31.0
click at [832, 200] on div "Quality Review and Analysis Refinement Conduct a thorough review of the financi…" at bounding box center [835, 188] width 84 height 32
drag, startPoint x: 644, startPoint y: 260, endPoint x: 737, endPoint y: 176, distance: 125.0
click at [737, 176] on div "Generate Comprehensive Financial Analysis Report" at bounding box center [737, 173] width 67 height 11
drag, startPoint x: 518, startPoint y: 396, endPoint x: 731, endPoint y: 410, distance: 213.4
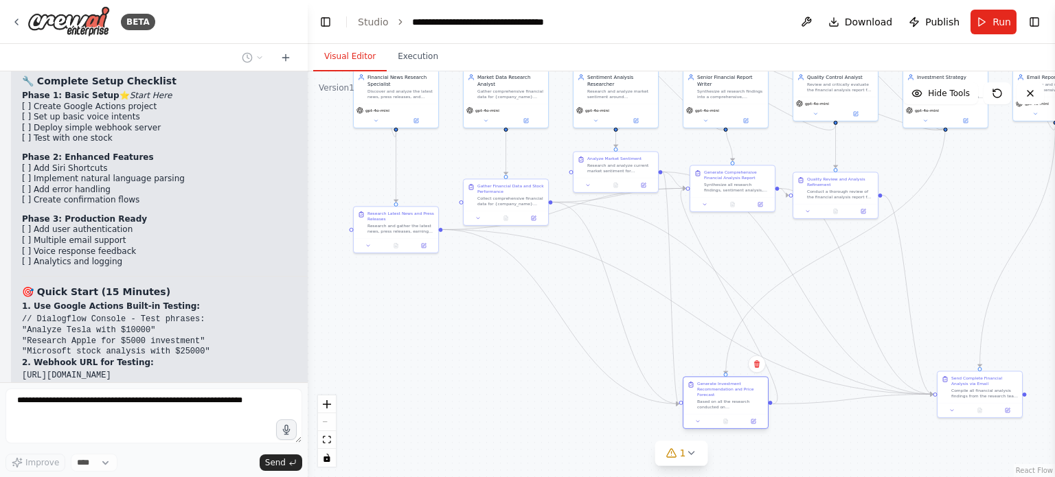
click at [731, 410] on div "Generate Investment Recommendation and Price Forecast Based on all the research…" at bounding box center [725, 395] width 84 height 37
drag, startPoint x: 391, startPoint y: 233, endPoint x: 396, endPoint y: 395, distance: 161.4
click at [396, 395] on div "Research Latest News and Press Releases Research and gather the latest news, pr…" at bounding box center [403, 386] width 86 height 47
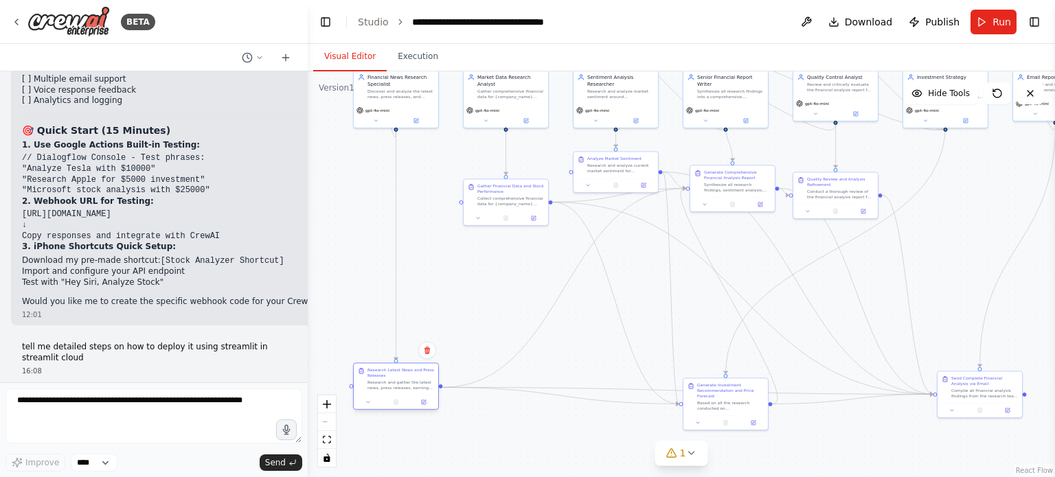
click at [404, 387] on div "Research and gather the latest news, press releases, earnings announcements, an…" at bounding box center [400, 385] width 67 height 11
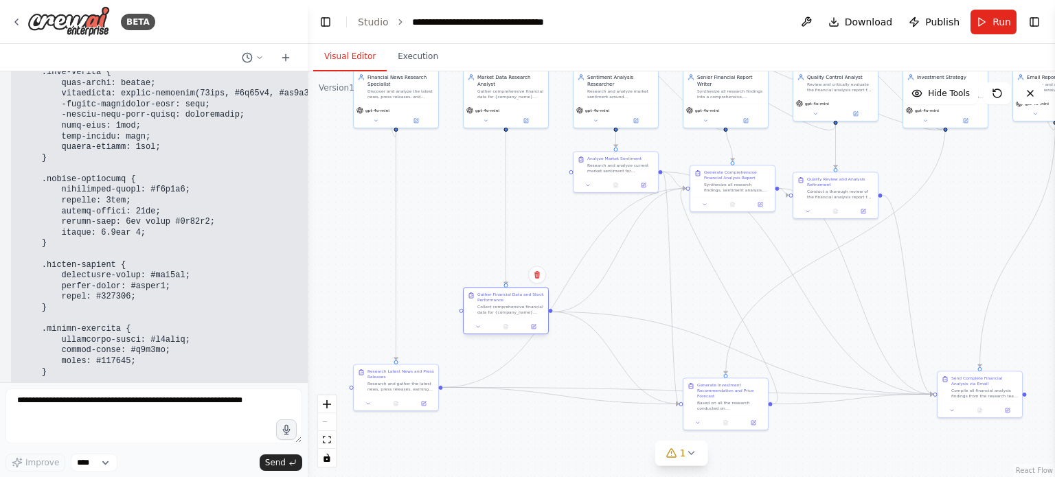
drag, startPoint x: 507, startPoint y: 204, endPoint x: 511, endPoint y: 313, distance: 109.2
click at [510, 312] on div "Collect comprehensive financial data for {company_name} including current stock…" at bounding box center [510, 309] width 67 height 11
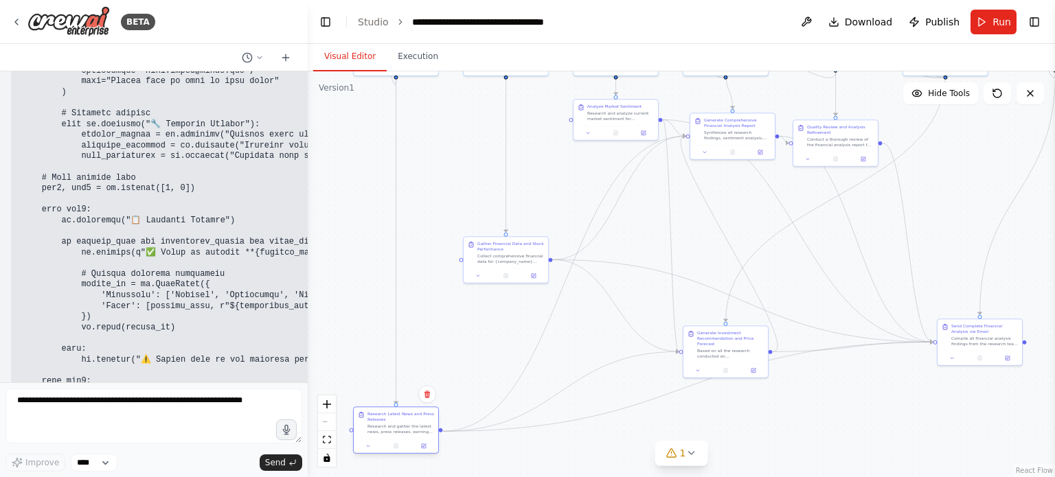
drag, startPoint x: 403, startPoint y: 389, endPoint x: 400, endPoint y: 434, distance: 45.5
click at [400, 434] on div "Research and gather the latest news, press releases, earnings announcements, an…" at bounding box center [400, 429] width 67 height 11
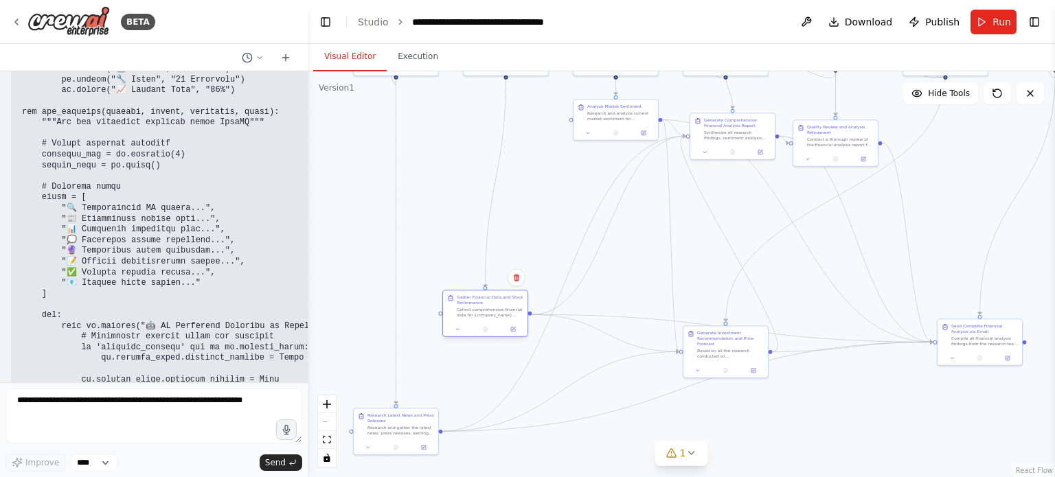
drag, startPoint x: 503, startPoint y: 253, endPoint x: 480, endPoint y: 310, distance: 61.0
click at [480, 310] on div "Collect comprehensive financial data for {company_name} including current stock…" at bounding box center [490, 312] width 67 height 11
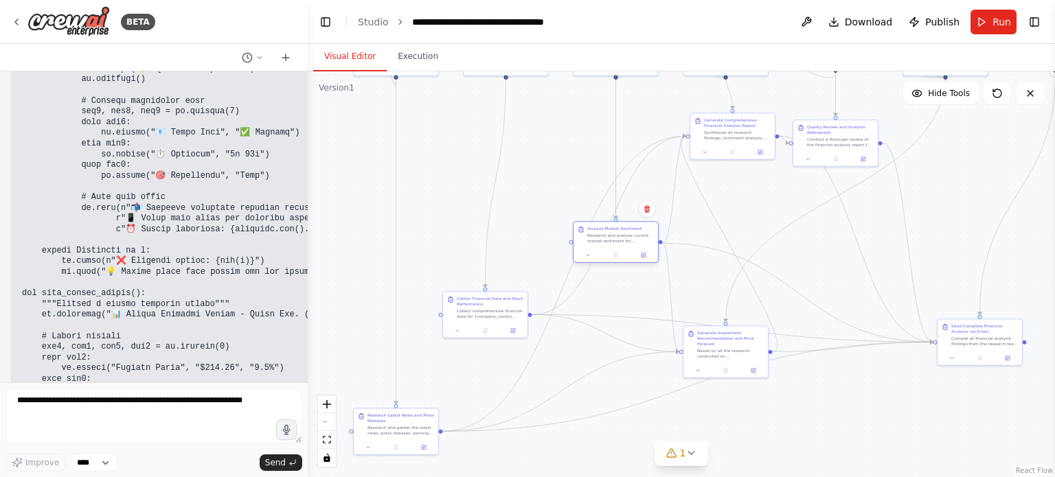
drag, startPoint x: 624, startPoint y: 113, endPoint x: 624, endPoint y: 239, distance: 125.7
click at [624, 239] on div "Research and analyze current market sentiment for {company_name} by examining d…" at bounding box center [620, 238] width 67 height 11
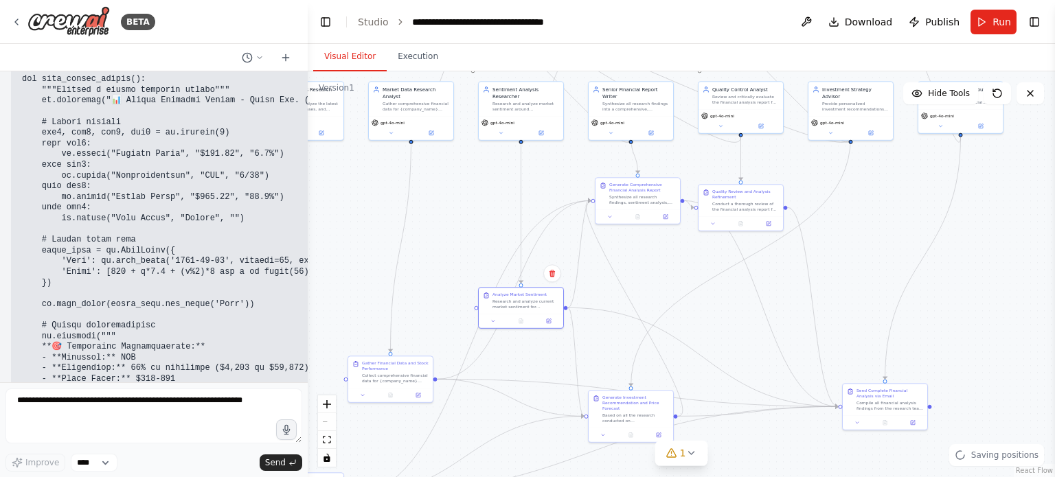
drag, startPoint x: 847, startPoint y: 388, endPoint x: 752, endPoint y: 453, distance: 114.7
click at [752, 453] on div ".deletable-edge-delete-btn { width: 20px; height: 20px; border: 0px solid #ffff…" at bounding box center [681, 274] width 747 height 406
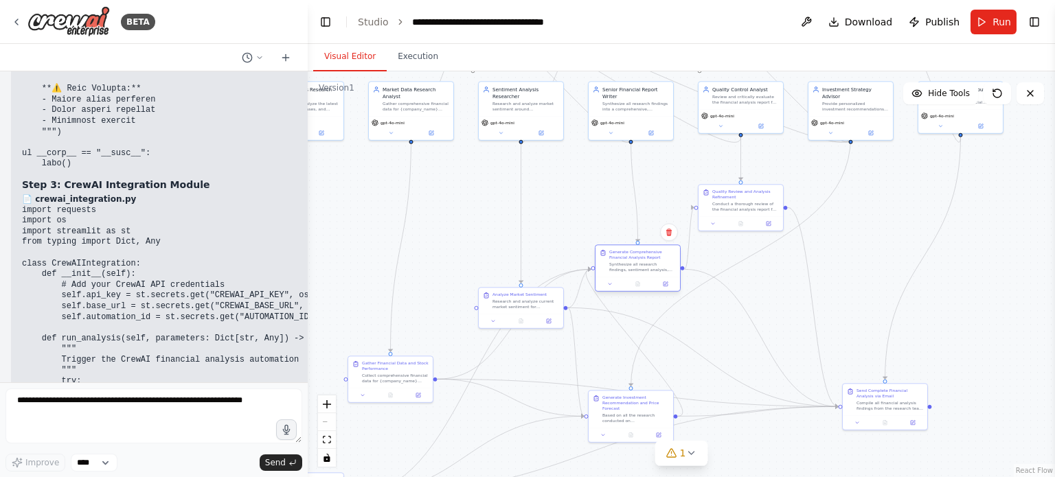
drag, startPoint x: 644, startPoint y: 194, endPoint x: 646, endPoint y: 260, distance: 65.3
click at [646, 260] on div "Generate Comprehensive Financial Analysis Report Synthesize all research findin…" at bounding box center [642, 260] width 67 height 23
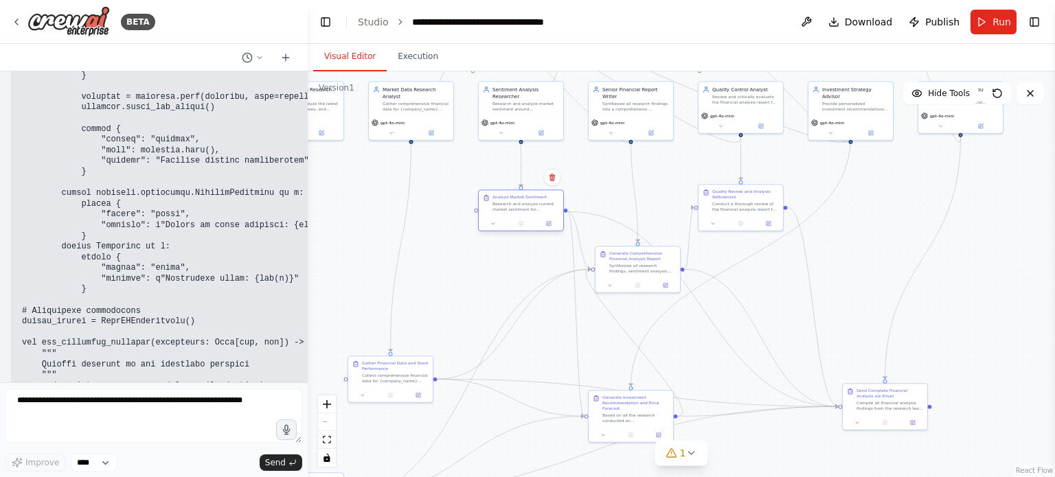
drag, startPoint x: 518, startPoint y: 308, endPoint x: 516, endPoint y: 207, distance: 100.3
click at [516, 207] on div "Research and analyze current market sentiment for {company_name} by examining d…" at bounding box center [525, 206] width 67 height 11
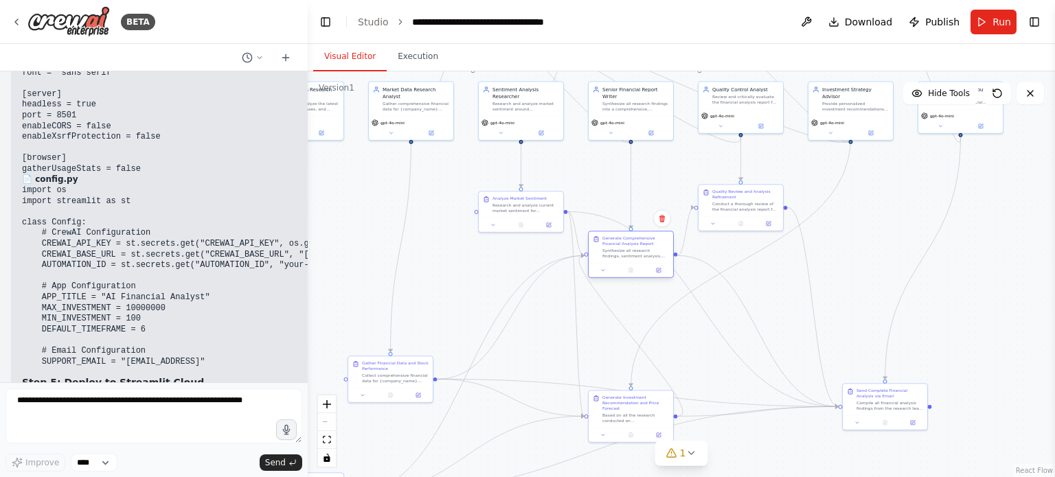
click at [629, 266] on div at bounding box center [631, 270] width 84 height 14
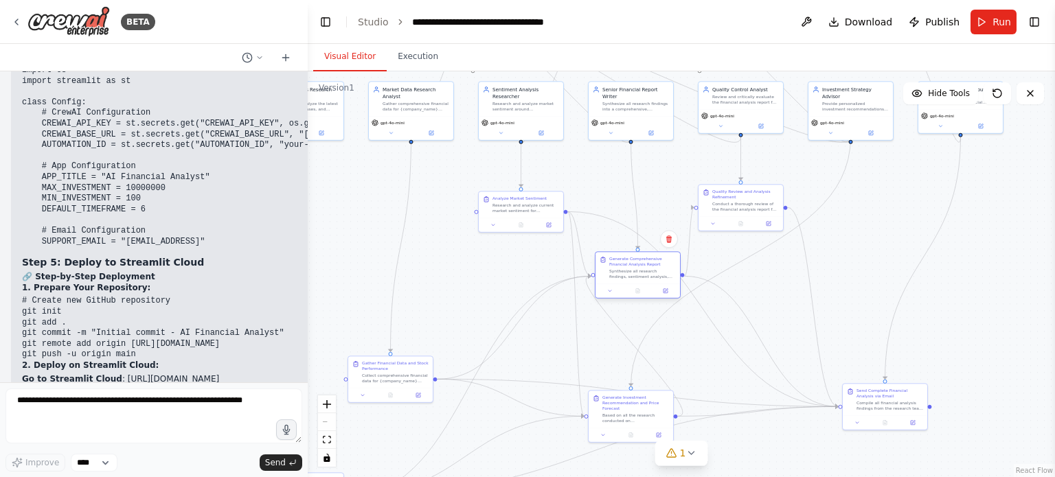
drag, startPoint x: 676, startPoint y: 262, endPoint x: 635, endPoint y: 281, distance: 44.8
click at [635, 281] on div "Generate Comprehensive Financial Analysis Report Synthesize all research findin…" at bounding box center [638, 274] width 86 height 47
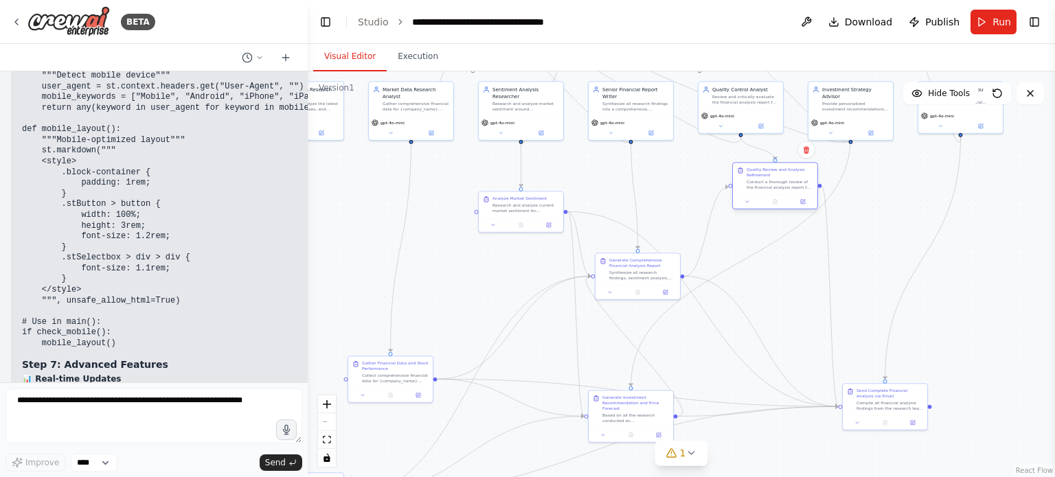
drag, startPoint x: 752, startPoint y: 203, endPoint x: 783, endPoint y: 181, distance: 37.9
click at [783, 181] on div "Conduct a thorough review of the financial analysis report for {company_name}, …" at bounding box center [779, 184] width 67 height 11
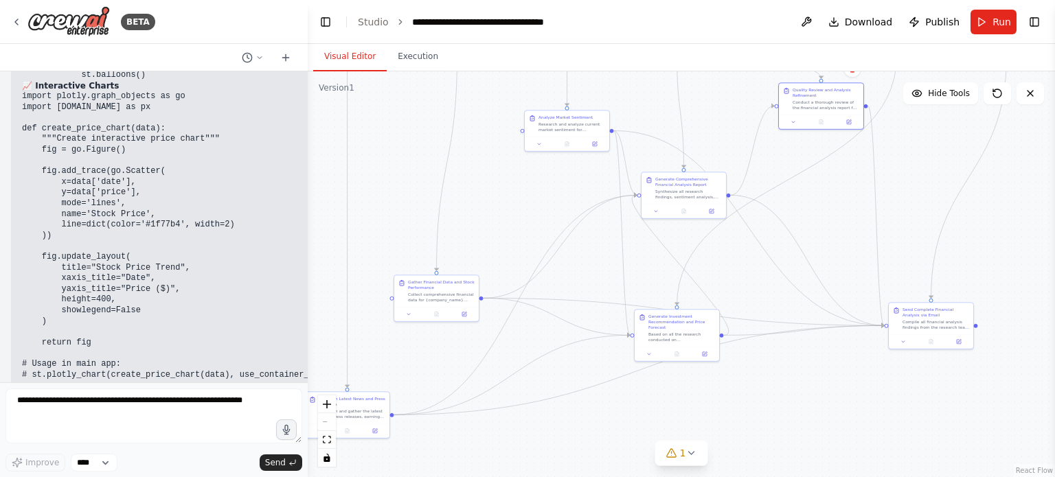
drag, startPoint x: 676, startPoint y: 334, endPoint x: 707, endPoint y: 299, distance: 46.7
click at [721, 253] on div ".deletable-edge-delete-btn { width: 20px; height: 20px; border: 0px solid #ffff…" at bounding box center [681, 274] width 747 height 406
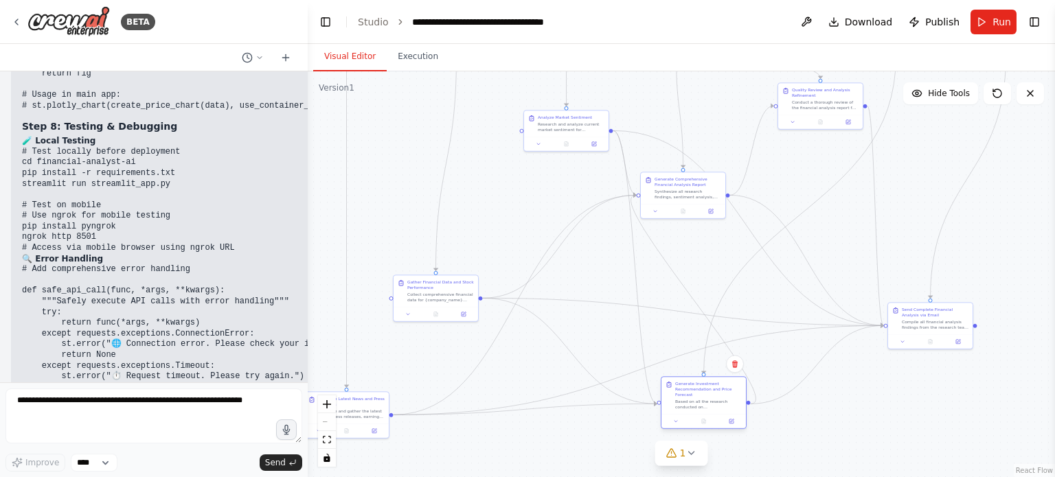
scroll to position [14563, 0]
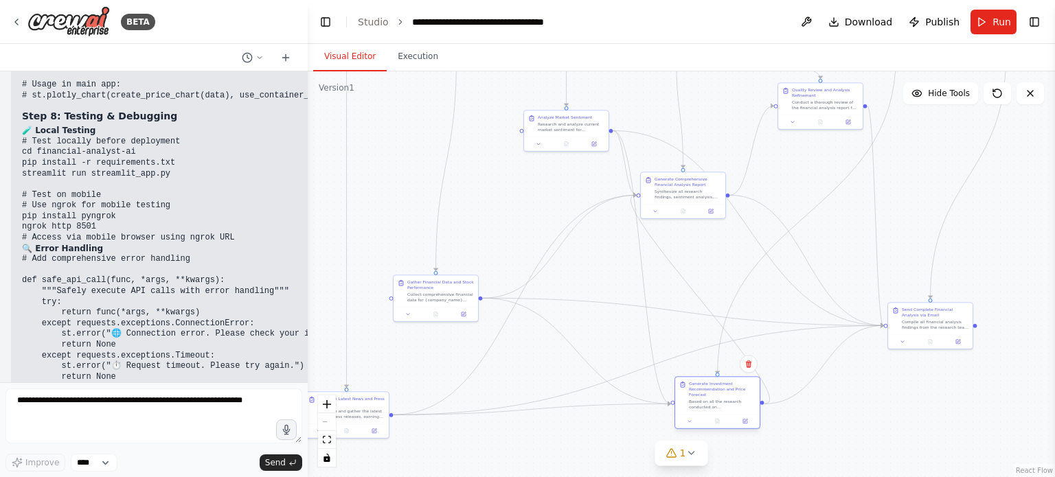
drag, startPoint x: 667, startPoint y: 341, endPoint x: 709, endPoint y: 407, distance: 77.7
click at [709, 407] on div "Based on all the research conducted on {company_name}, generate detailed price …" at bounding box center [722, 404] width 67 height 11
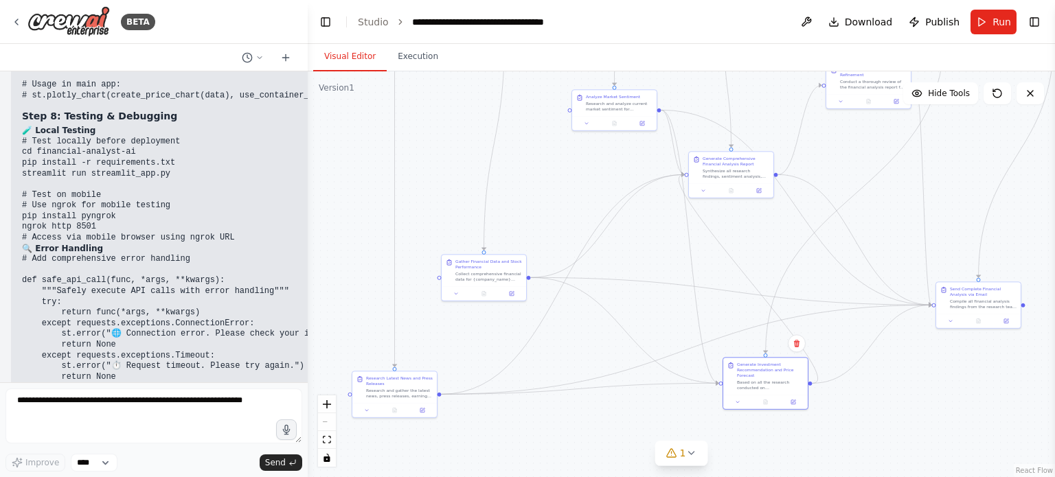
drag, startPoint x: 527, startPoint y: 221, endPoint x: 575, endPoint y: 201, distance: 51.7
click at [575, 201] on div ".deletable-edge-delete-btn { width: 20px; height: 20px; border: 0px solid #ffff…" at bounding box center [681, 274] width 747 height 406
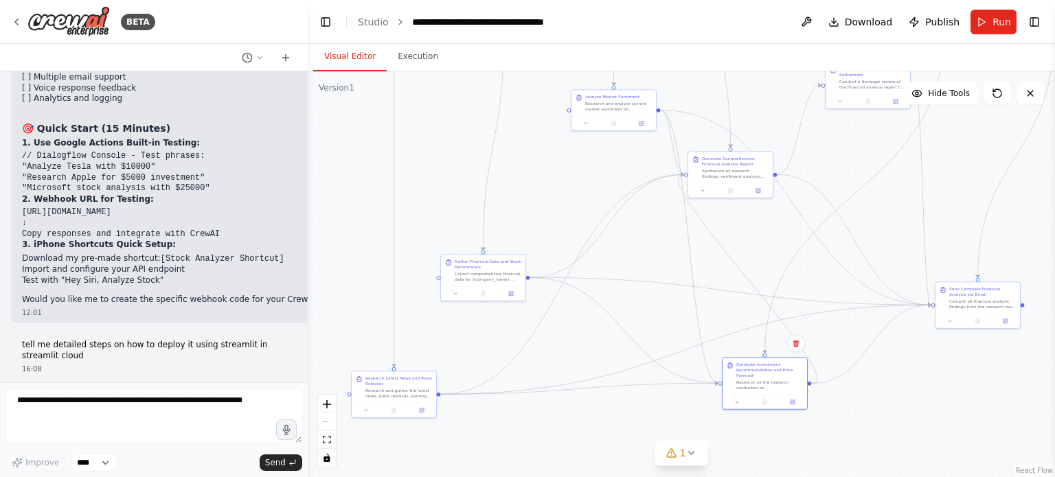
scroll to position [8877, 0]
